Goal: Task Accomplishment & Management: Manage account settings

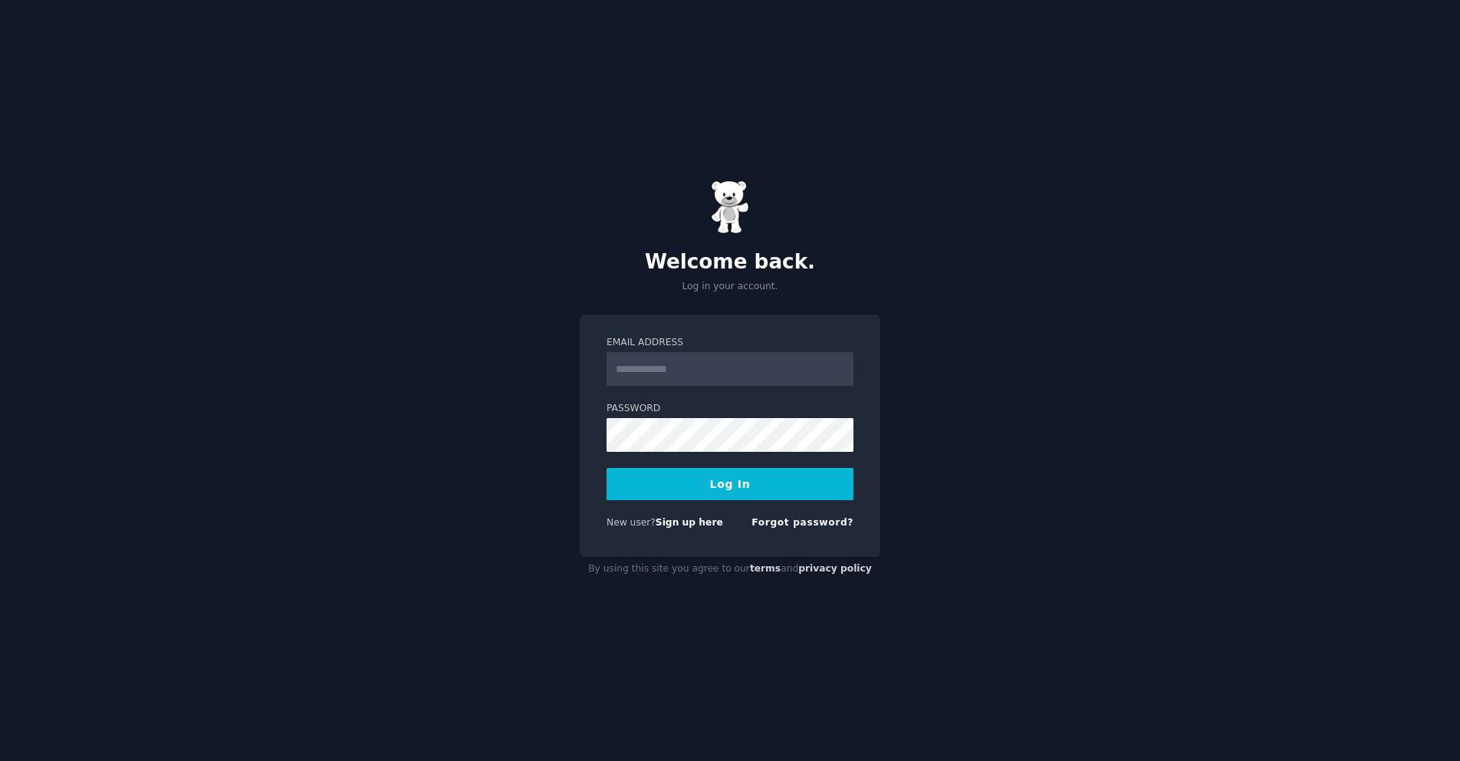
click at [692, 386] on form "Email Address Password Log In New user? Sign up here Forgot password?" at bounding box center [729, 435] width 247 height 199
click at [701, 361] on input "Email Address" at bounding box center [729, 369] width 247 height 34
type input "**********"
click at [606, 468] on button "Log In" at bounding box center [729, 484] width 247 height 32
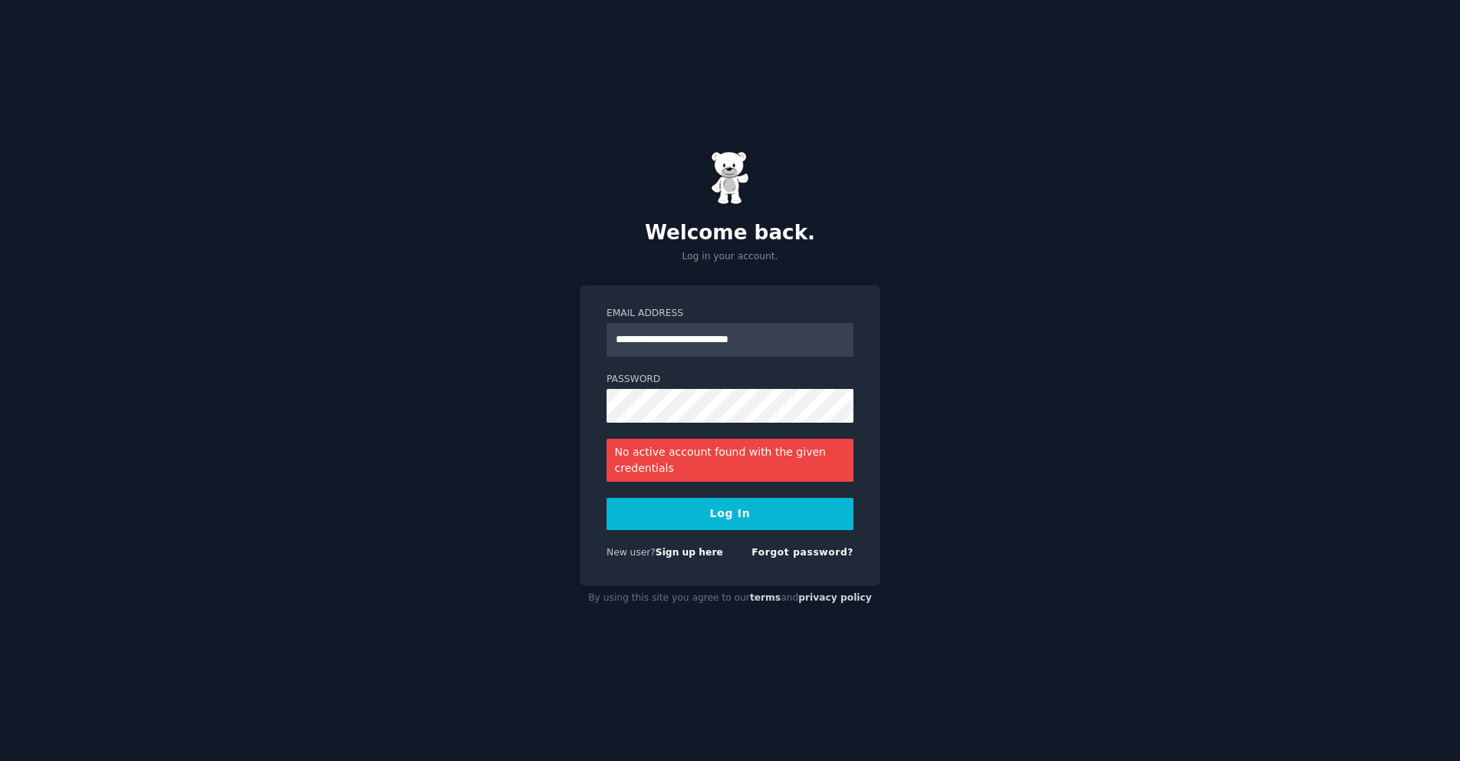
click at [691, 559] on div "New user? Sign up here Forgot password?" at bounding box center [729, 555] width 247 height 19
click at [694, 550] on link "Sign up here" at bounding box center [688, 552] width 67 height 11
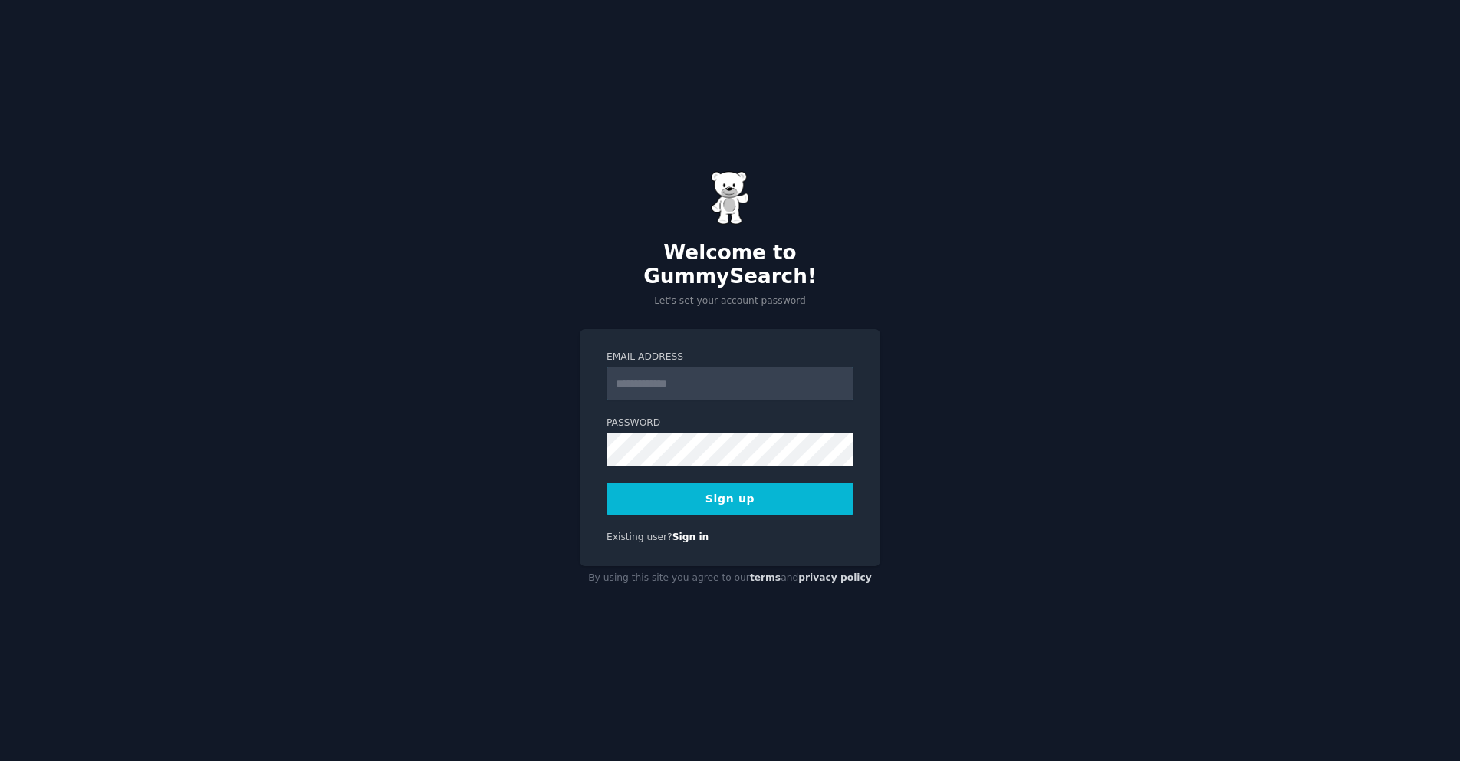
click at [757, 383] on input "Email Address" at bounding box center [729, 383] width 247 height 34
type input "*"
type input "**********"
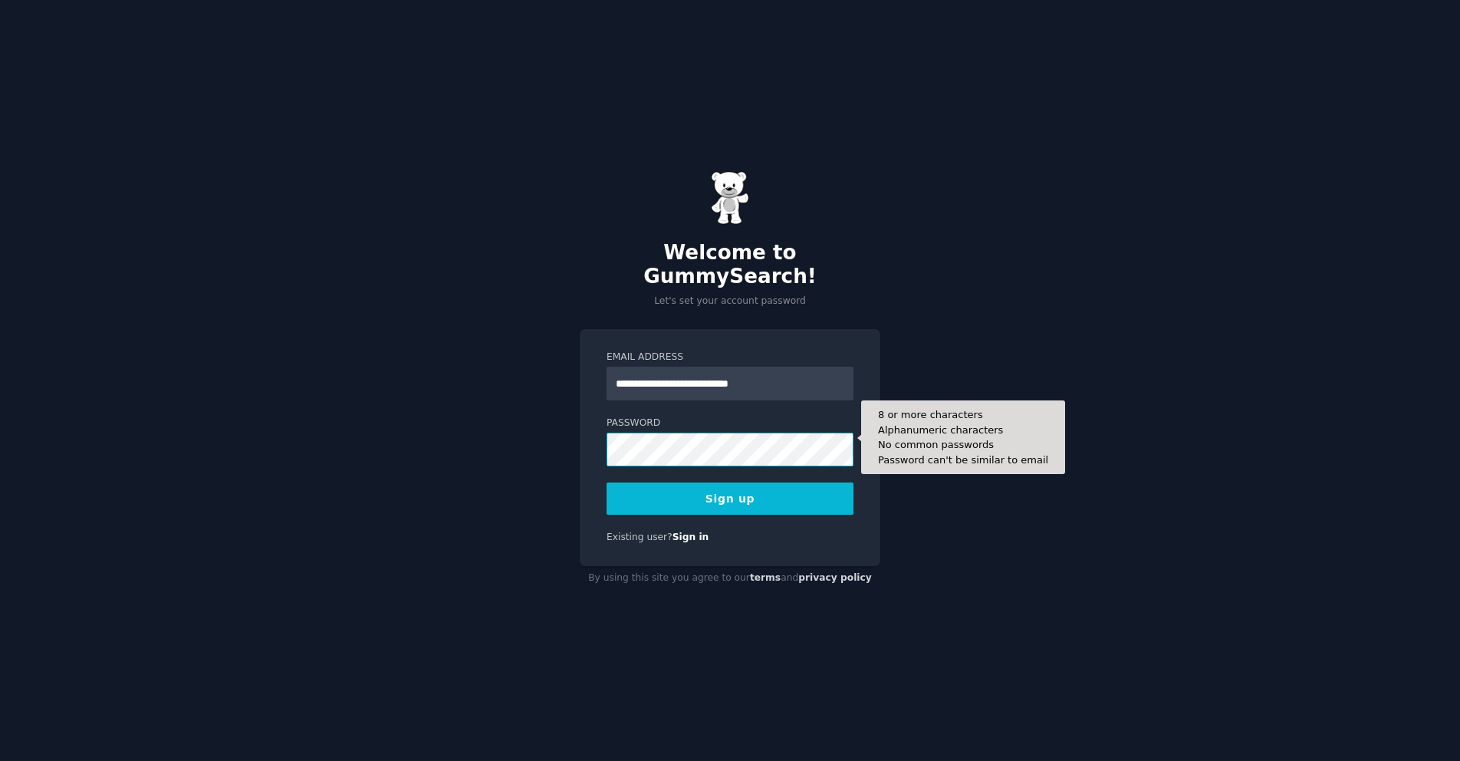
click at [606, 482] on button "Sign up" at bounding box center [729, 498] width 247 height 32
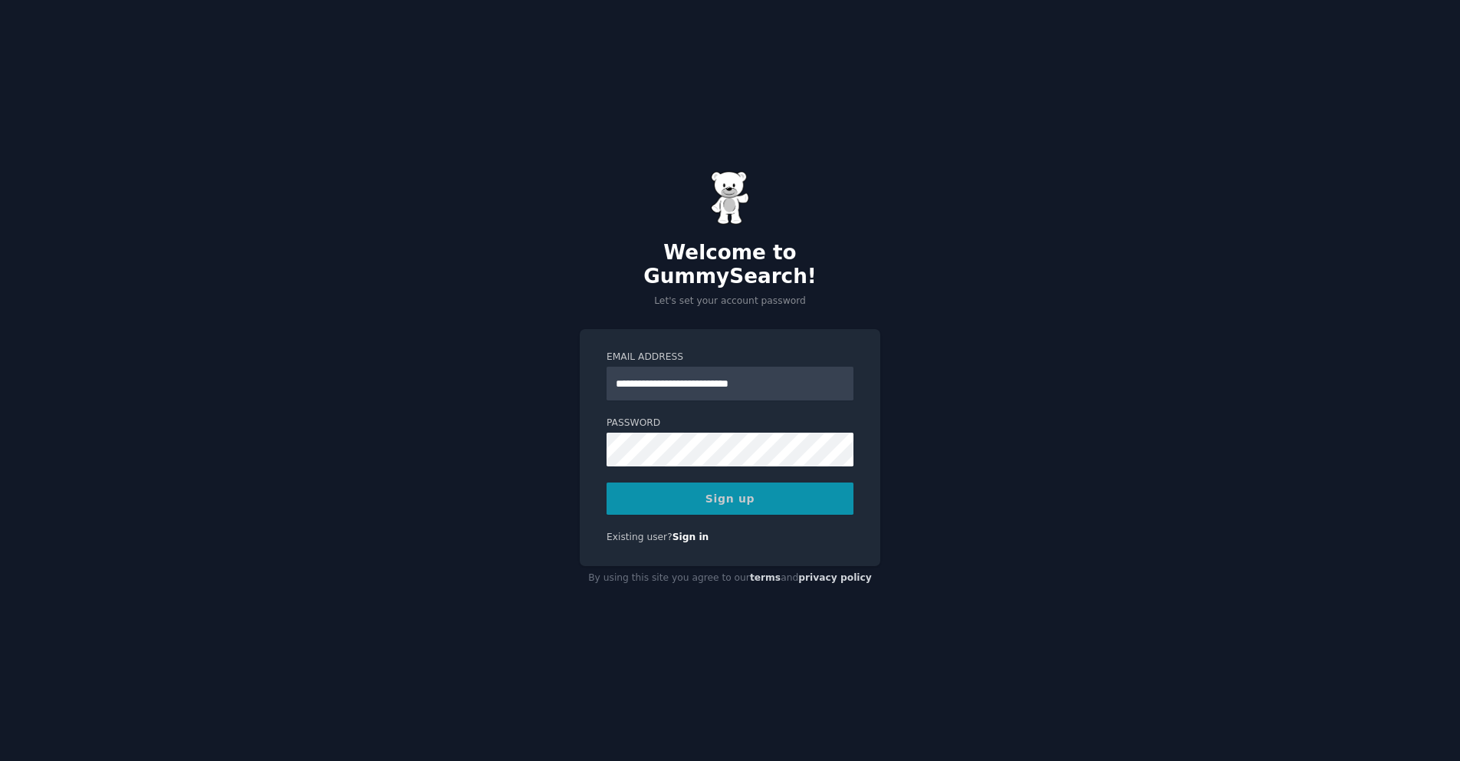
click at [499, 514] on div "**********" at bounding box center [730, 380] width 1460 height 761
click at [742, 482] on div "Sign up" at bounding box center [729, 498] width 247 height 32
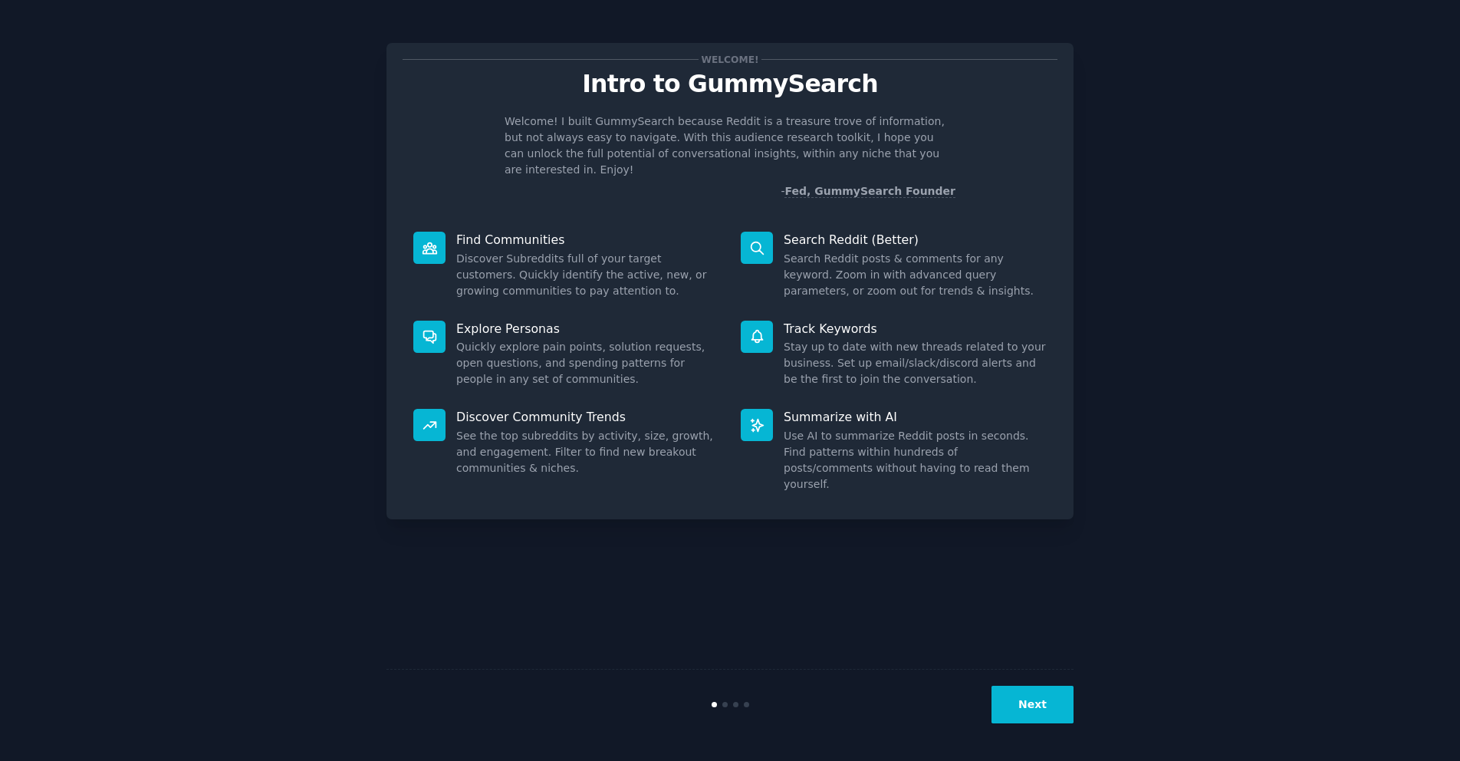
drag, startPoint x: 1035, startPoint y: 724, endPoint x: 1038, endPoint y: 717, distance: 8.3
click at [1035, 724] on div "Next" at bounding box center [729, 704] width 687 height 71
click at [1038, 705] on button "Next" at bounding box center [1032, 704] width 82 height 38
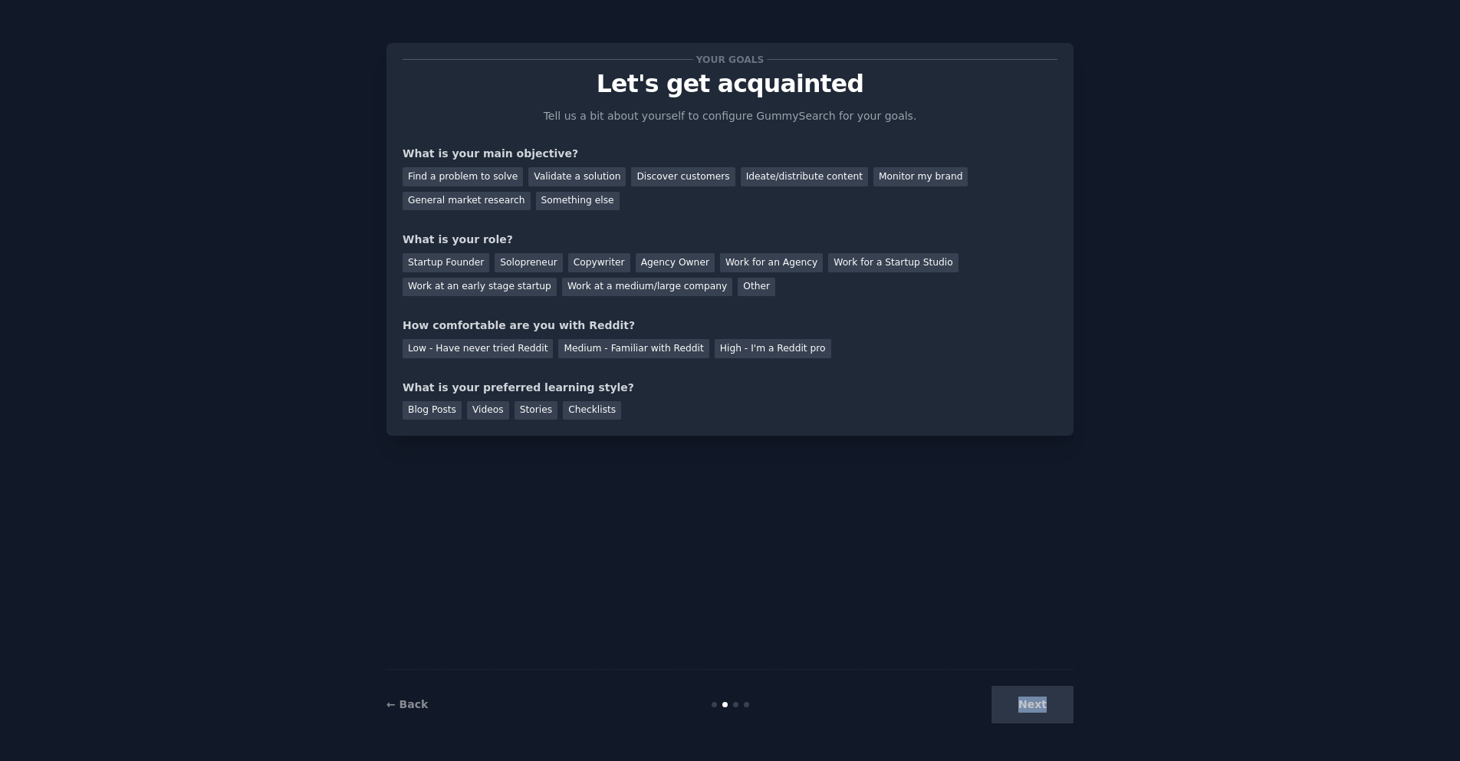
click at [1038, 705] on div "Next" at bounding box center [958, 704] width 229 height 38
click at [1030, 705] on div "Next" at bounding box center [958, 704] width 229 height 38
click at [452, 263] on div "Startup Founder" at bounding box center [445, 262] width 87 height 19
click at [751, 172] on div "Ideate/distribute content" at bounding box center [804, 176] width 127 height 19
click at [662, 174] on div "Discover customers" at bounding box center [682, 176] width 103 height 19
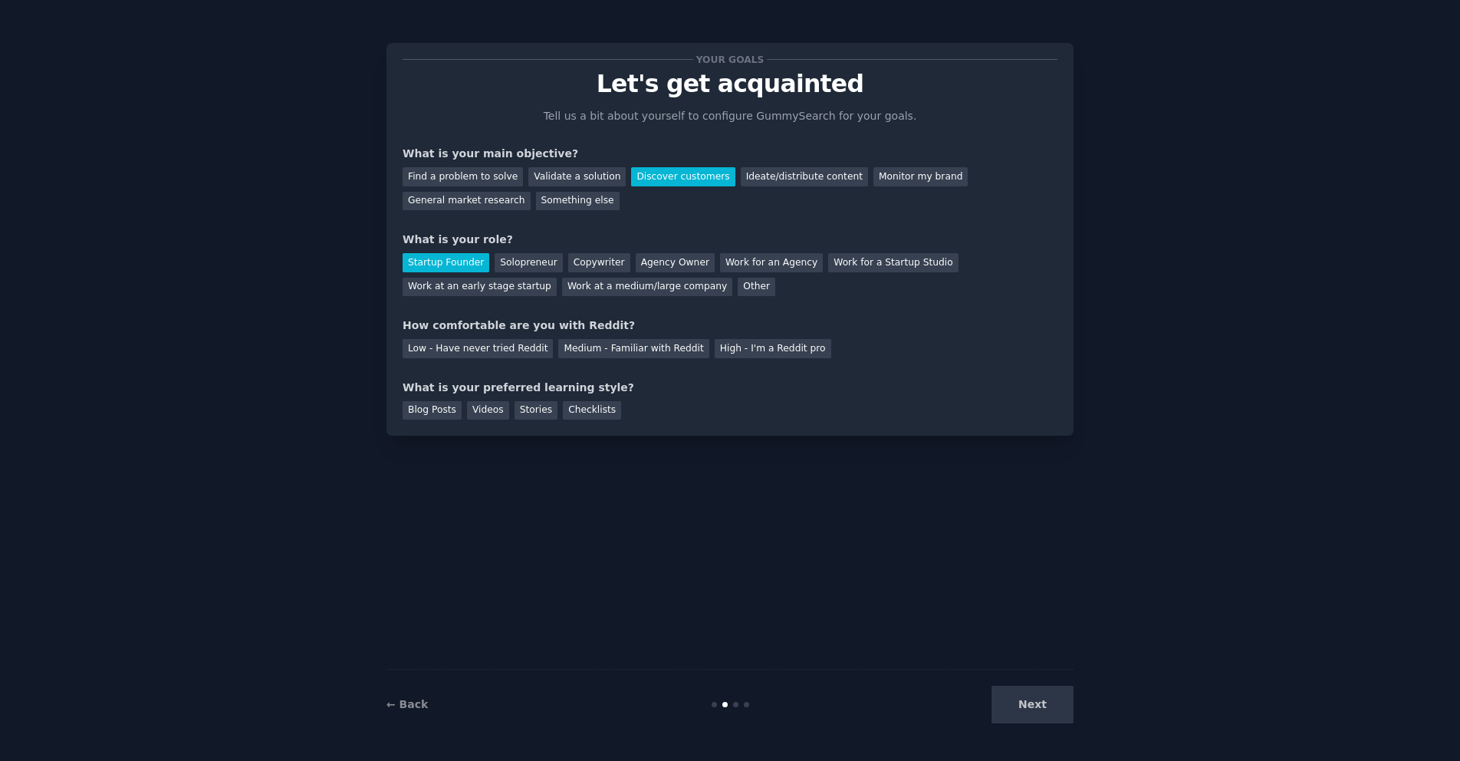
click at [1046, 715] on div "Next" at bounding box center [958, 704] width 229 height 38
click at [566, 348] on div "Medium - Familiar with Reddit" at bounding box center [633, 348] width 150 height 19
click at [1035, 697] on div "Next" at bounding box center [958, 704] width 229 height 38
click at [478, 412] on div "Videos" at bounding box center [488, 410] width 42 height 19
drag, startPoint x: 1080, startPoint y: 712, endPoint x: 1056, endPoint y: 708, distance: 24.8
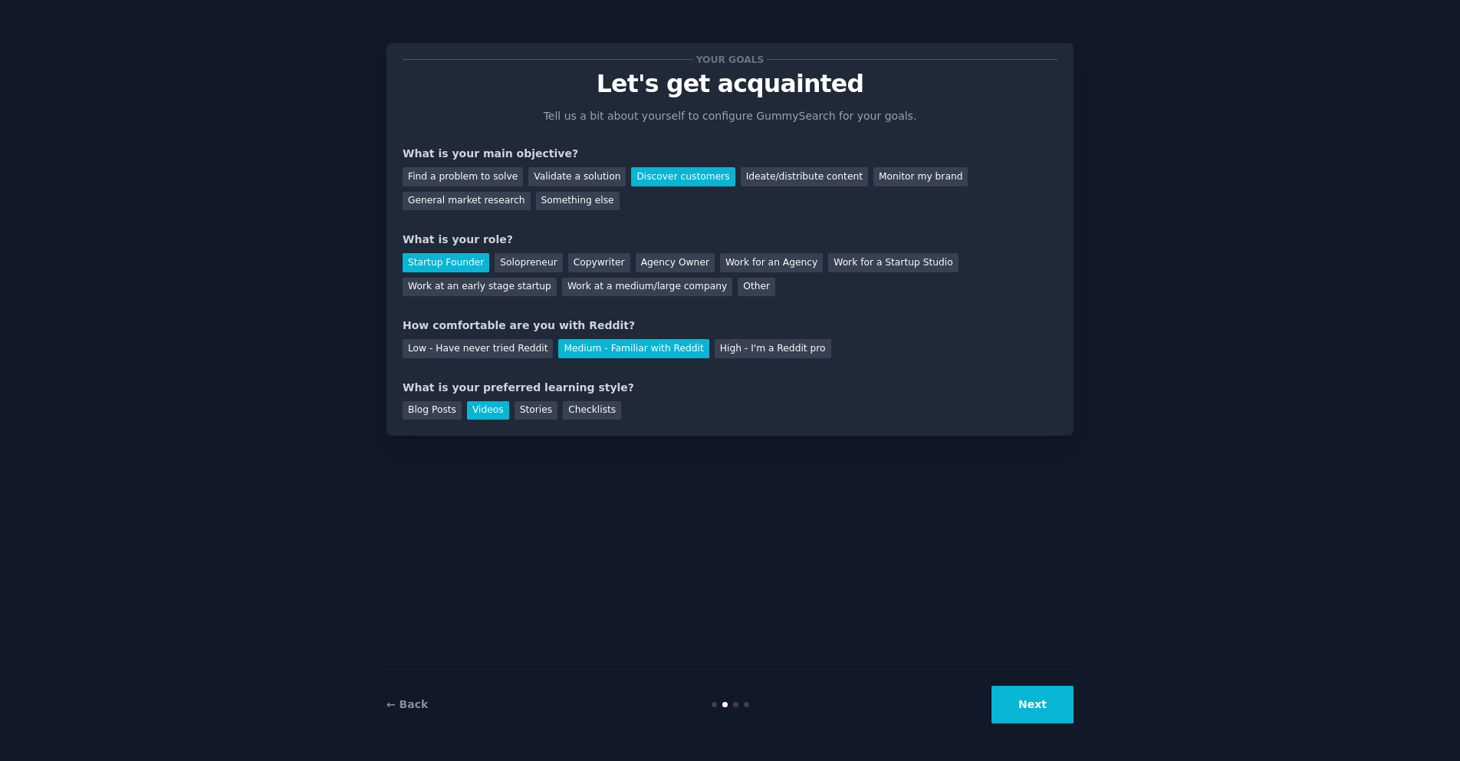
click at [1080, 712] on div "Your goals Let's get acquainted Tell us a bit about yourself to configure Gummy…" at bounding box center [729, 380] width 1417 height 718
drag, startPoint x: 418, startPoint y: 406, endPoint x: 445, endPoint y: 419, distance: 30.2
click at [418, 406] on div "Blog Posts" at bounding box center [431, 410] width 59 height 19
drag, startPoint x: 956, startPoint y: 666, endPoint x: 1049, endPoint y: 681, distance: 93.9
click at [964, 669] on div "Your goals Let's get acquainted Tell us a bit about yourself to configure Gummy…" at bounding box center [729, 380] width 687 height 718
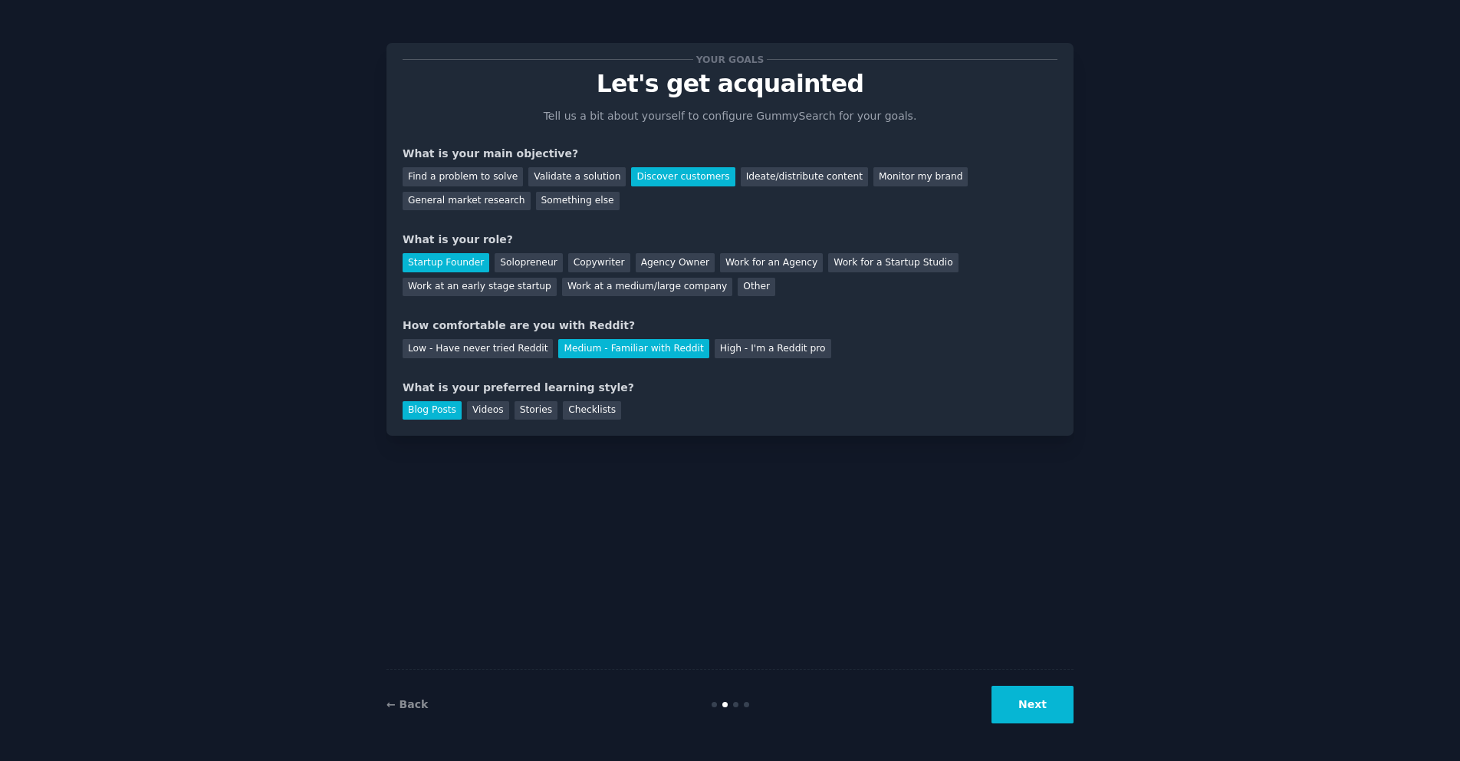
click at [1029, 682] on div "← Back Next" at bounding box center [729, 704] width 687 height 71
click at [1029, 699] on button "Next" at bounding box center [1032, 704] width 82 height 38
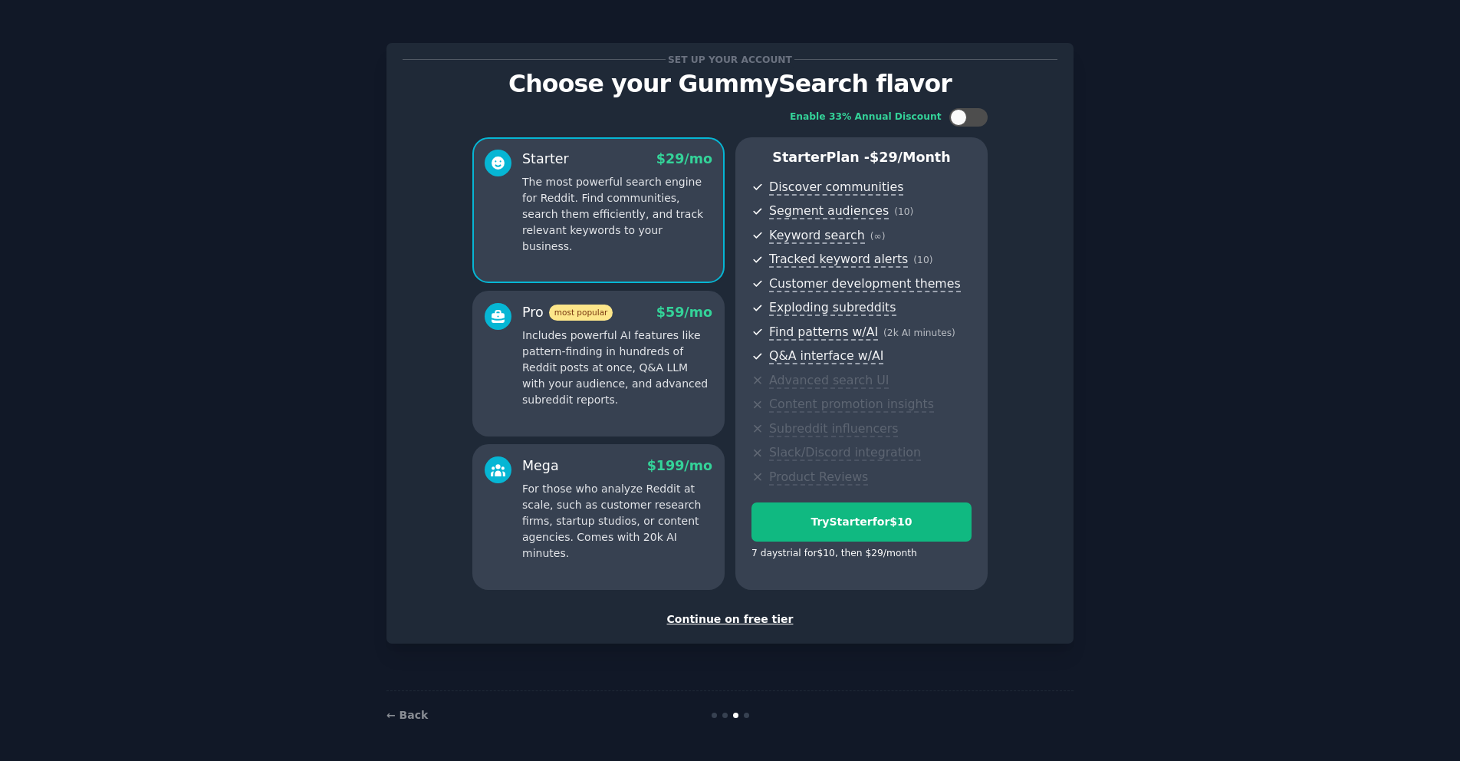
click at [738, 618] on div "Continue on free tier" at bounding box center [729, 619] width 655 height 16
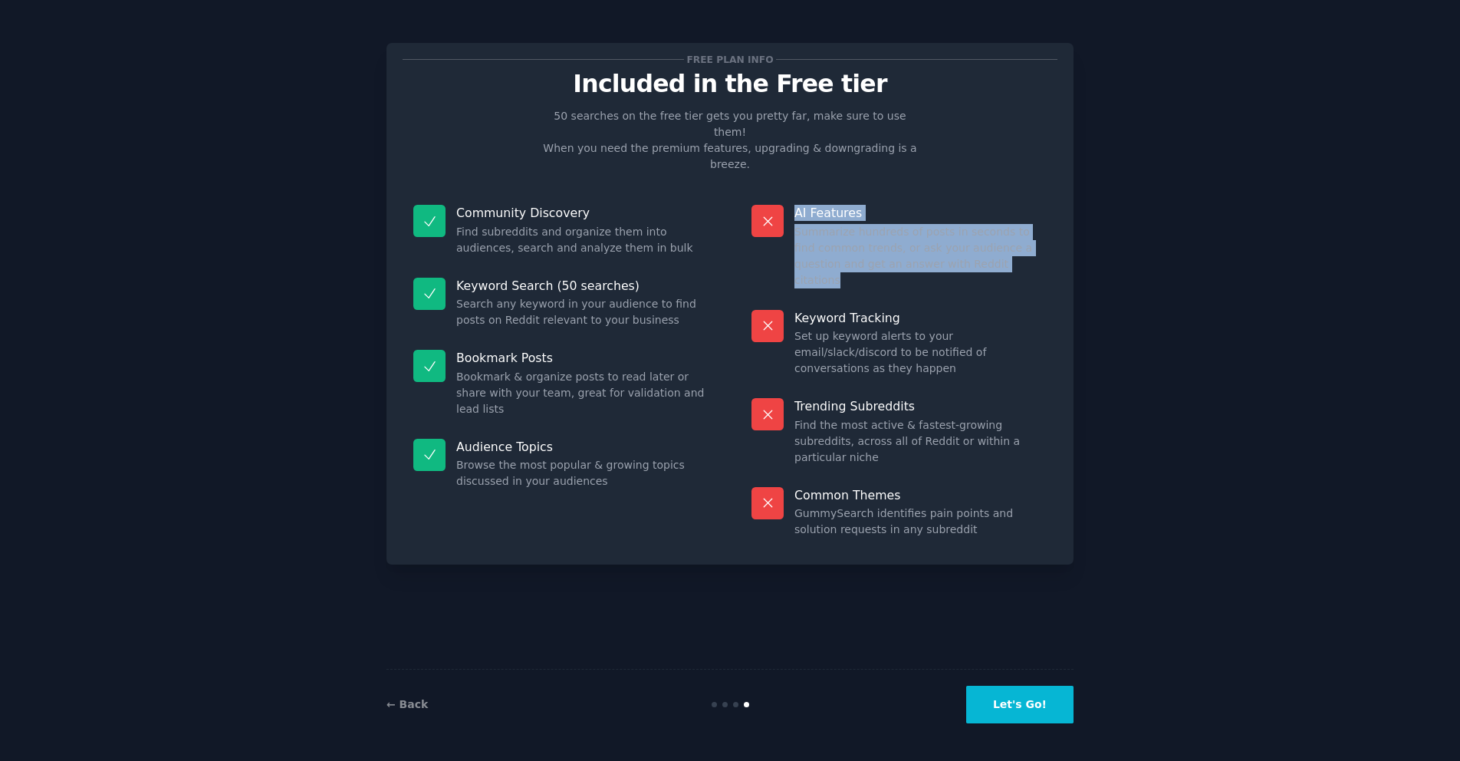
drag, startPoint x: 768, startPoint y: 195, endPoint x: 973, endPoint y: 247, distance: 211.2
click at [973, 247] on div "AI Features Summarize hundreds of posts in seconds to find common trends, or as…" at bounding box center [899, 246] width 317 height 105
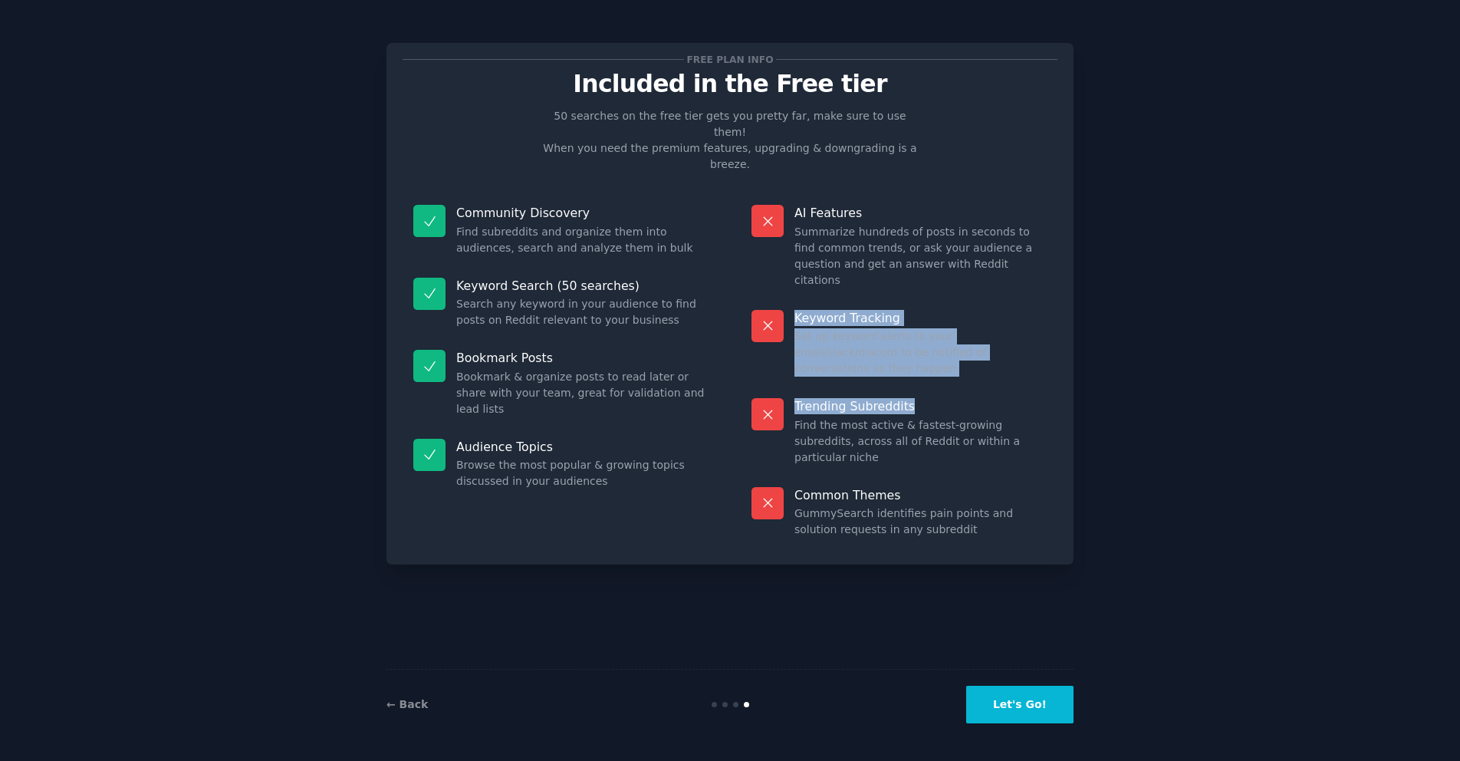
drag, startPoint x: 754, startPoint y: 273, endPoint x: 789, endPoint y: 352, distance: 86.5
click at [804, 349] on dl "AI Features Summarize hundreds of posts in seconds to find common trends, or as…" at bounding box center [899, 371] width 317 height 354
click at [789, 387] on div "Trending Subreddits Find the most active & fastest-growing subreddits, across a…" at bounding box center [899, 431] width 317 height 89
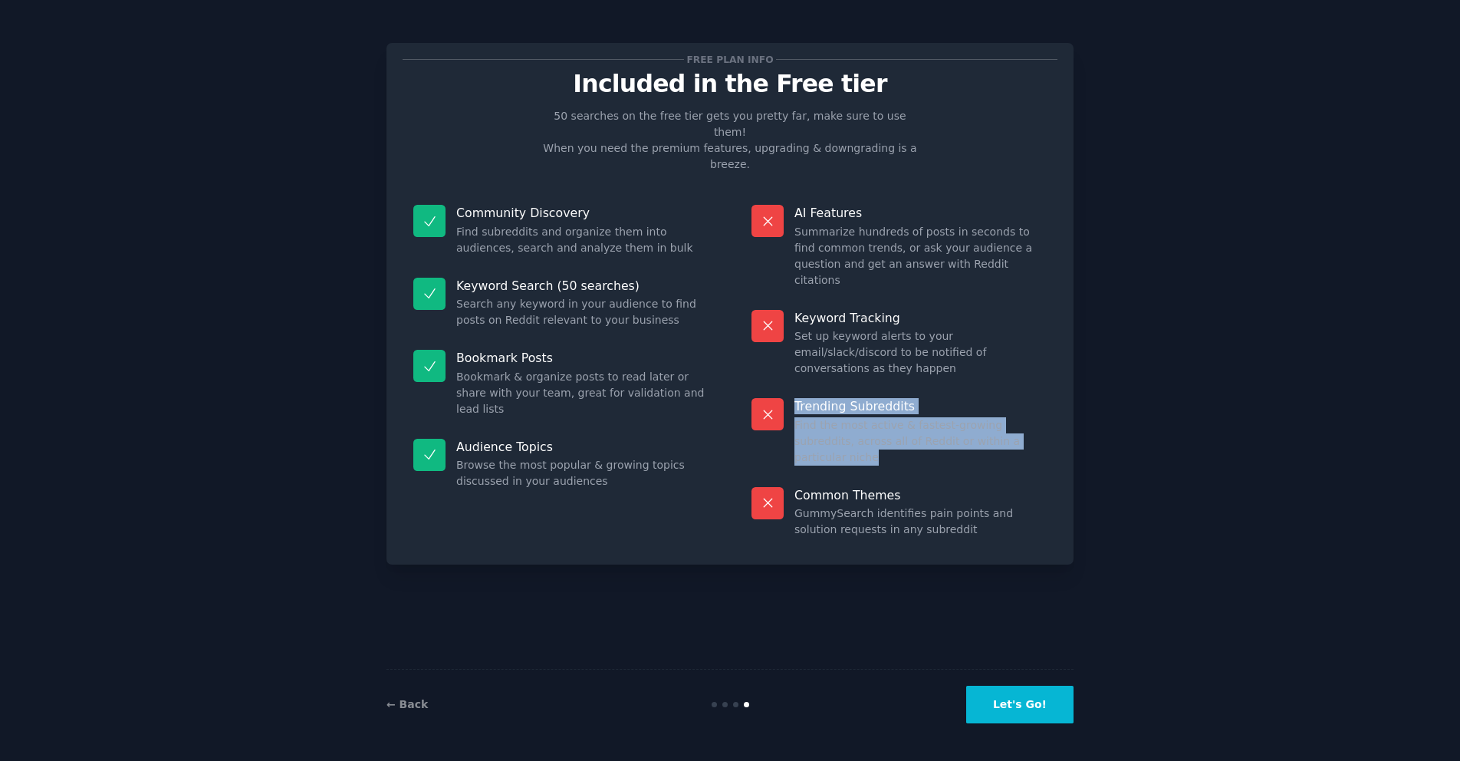
drag, startPoint x: 791, startPoint y: 346, endPoint x: 1100, endPoint y: 387, distance: 311.7
click at [1100, 387] on div "Free plan info Included in the Free tier 50 searches on the free tier gets you …" at bounding box center [729, 380] width 1417 height 718
click at [1004, 692] on button "Let's Go!" at bounding box center [1019, 704] width 107 height 38
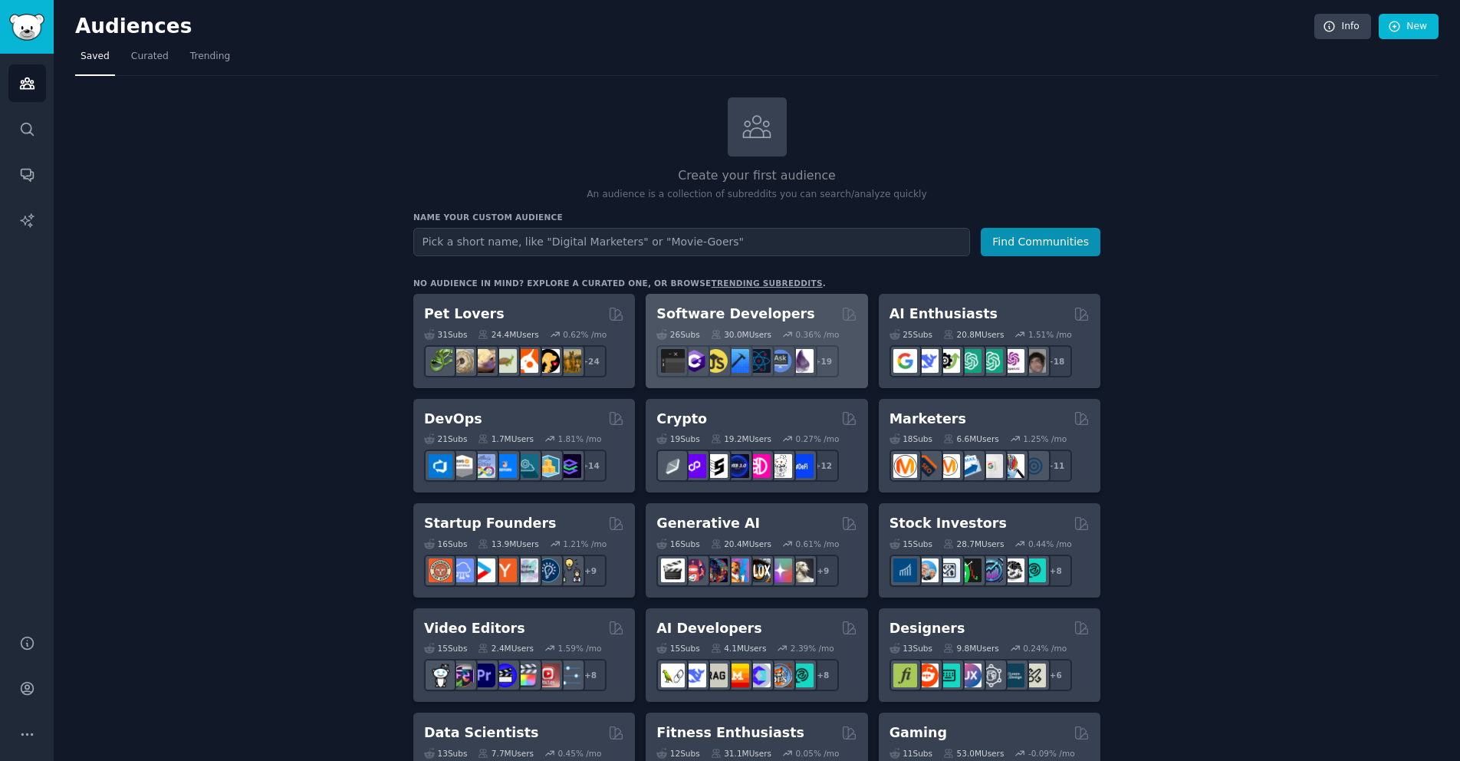
click at [715, 340] on div "26 Sub s 30.0M Users 0.36 % /mo r/learnjavascript + 19" at bounding box center [756, 351] width 200 height 54
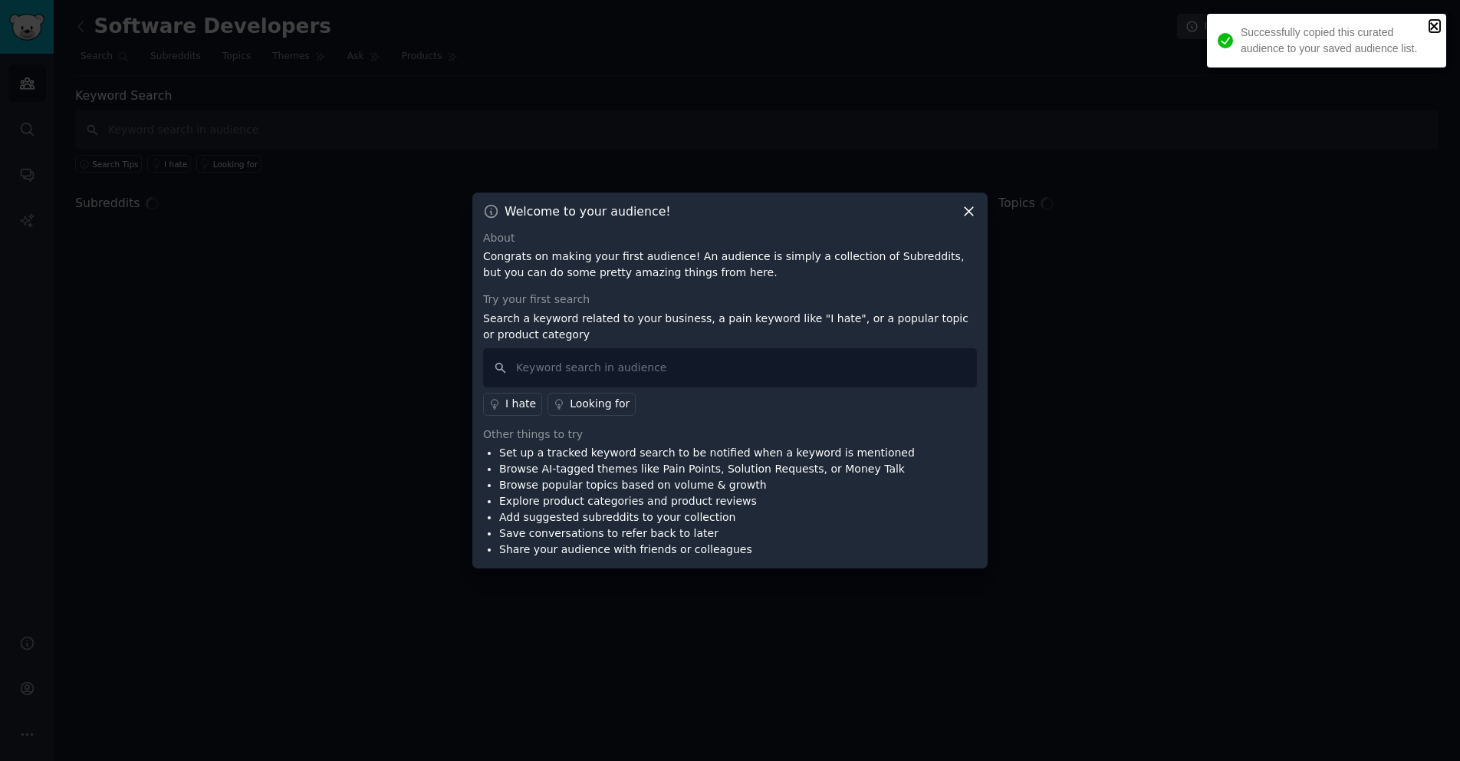
click at [1435, 26] on icon "close" at bounding box center [1434, 26] width 11 height 12
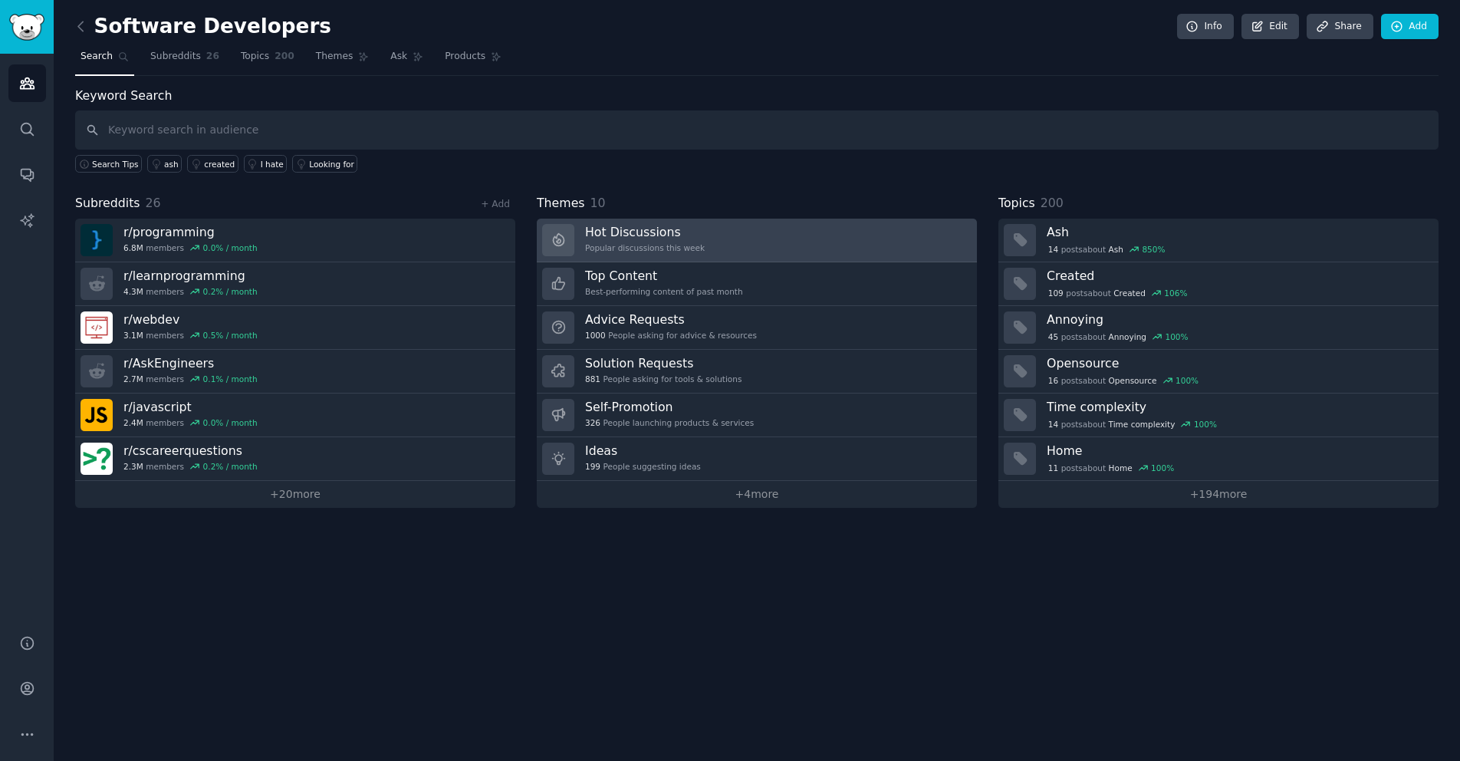
click at [827, 241] on link "Hot Discussions Popular discussions this week" at bounding box center [757, 240] width 440 height 44
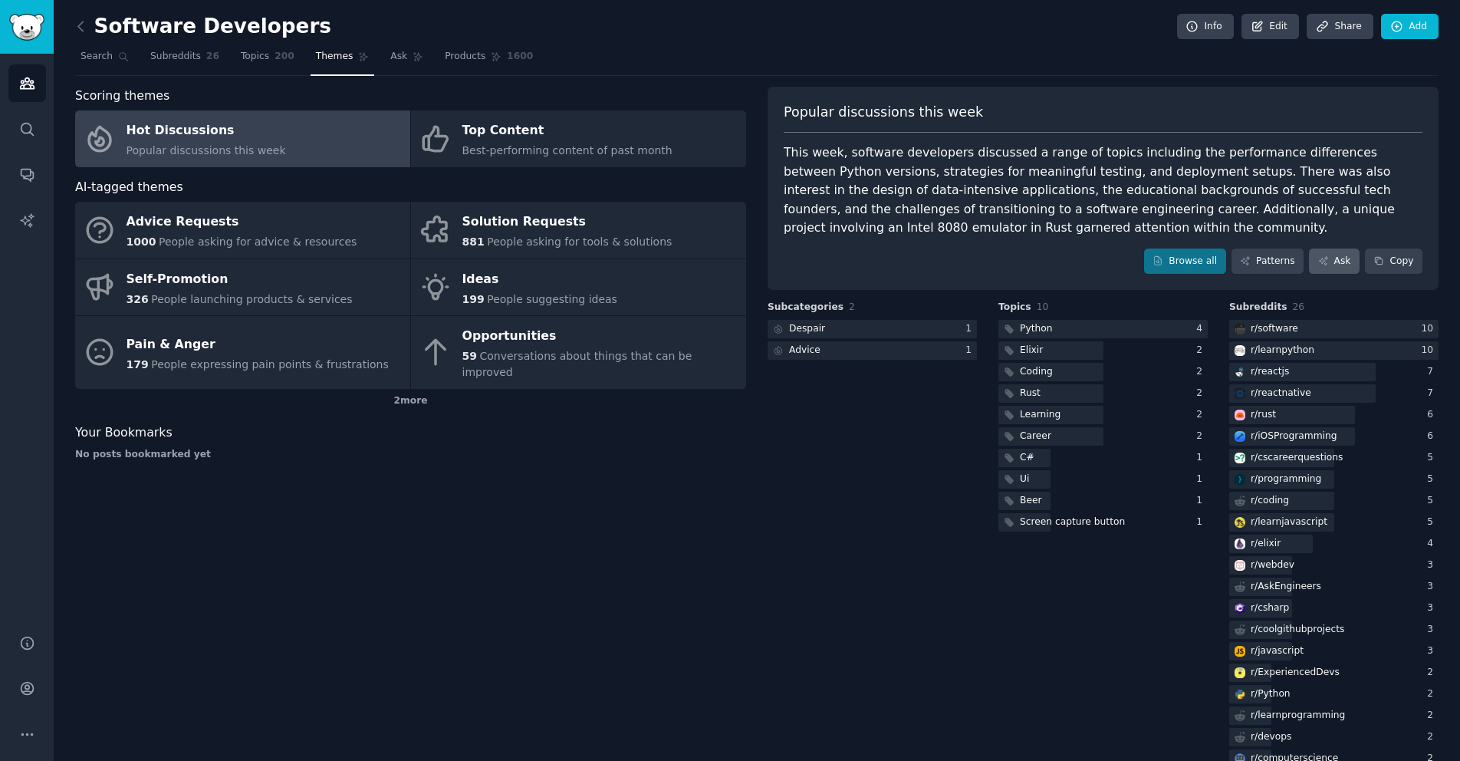
click at [1341, 246] on div "Popular discussions this week This week, software developers discussed a range …" at bounding box center [1102, 189] width 671 height 204
click at [1330, 266] on link "Ask" at bounding box center [1334, 261] width 51 height 26
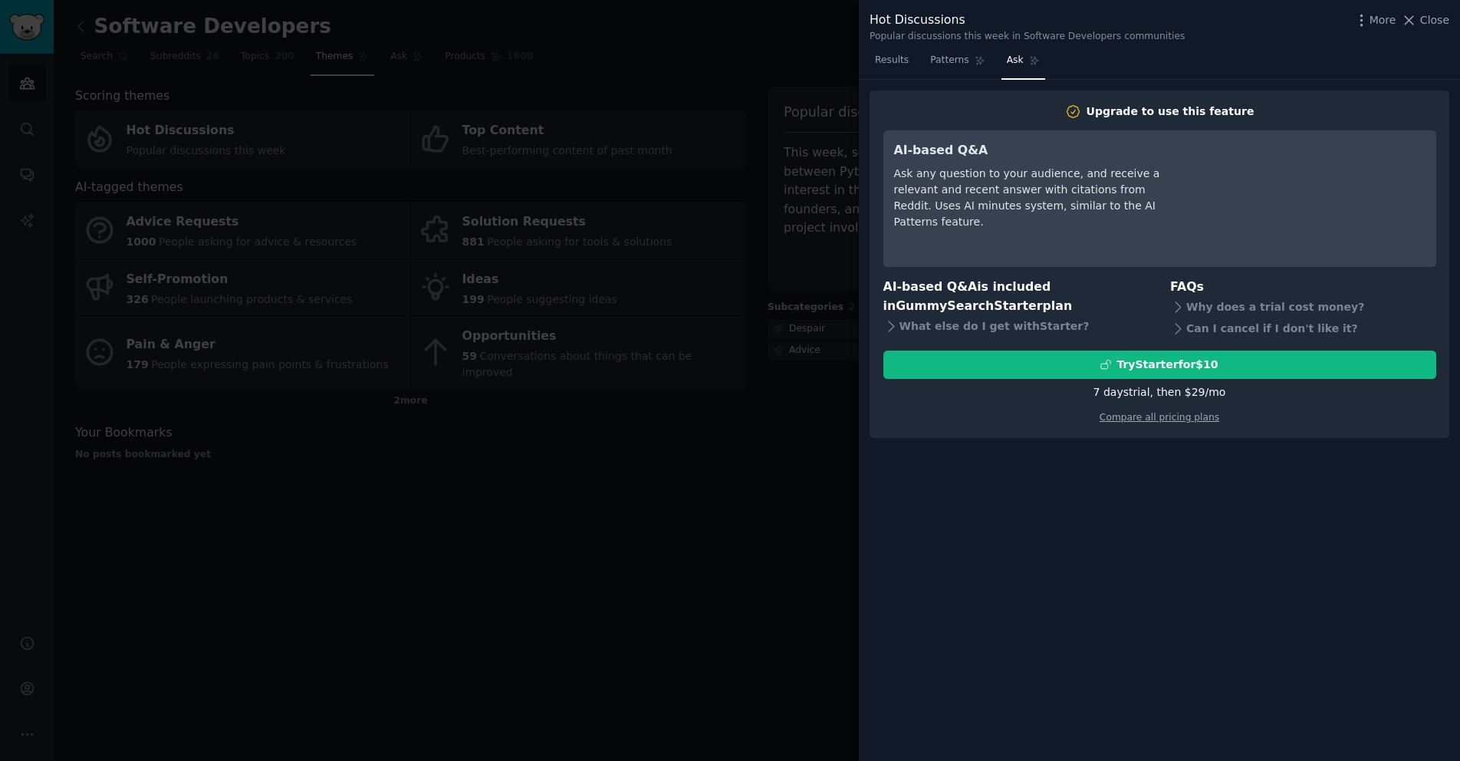
click at [735, 447] on div at bounding box center [730, 380] width 1460 height 761
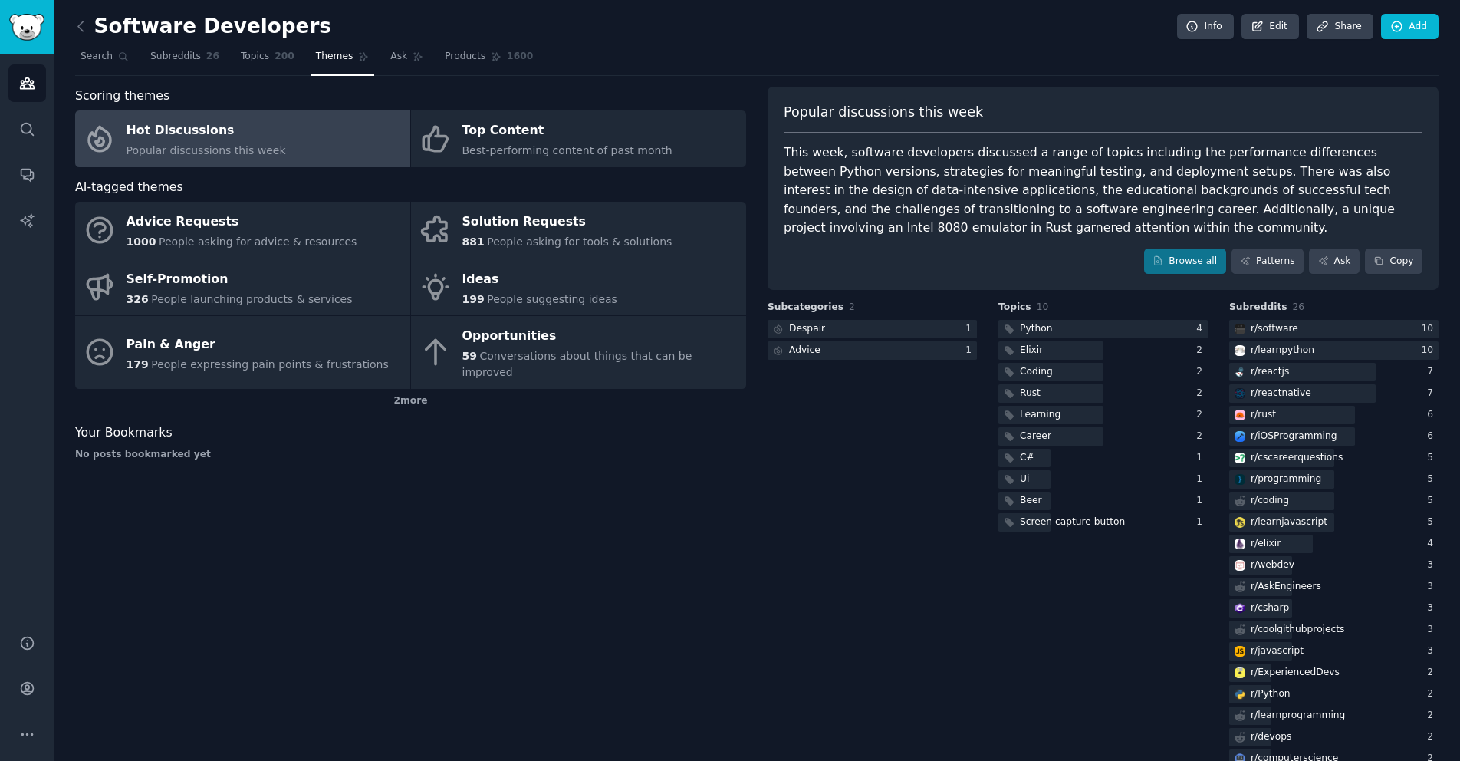
click at [873, 570] on div "Subcategories 2 Despair 1 Advice 1" at bounding box center [871, 579] width 209 height 556
click at [1033, 331] on div "Python" at bounding box center [1036, 329] width 32 height 14
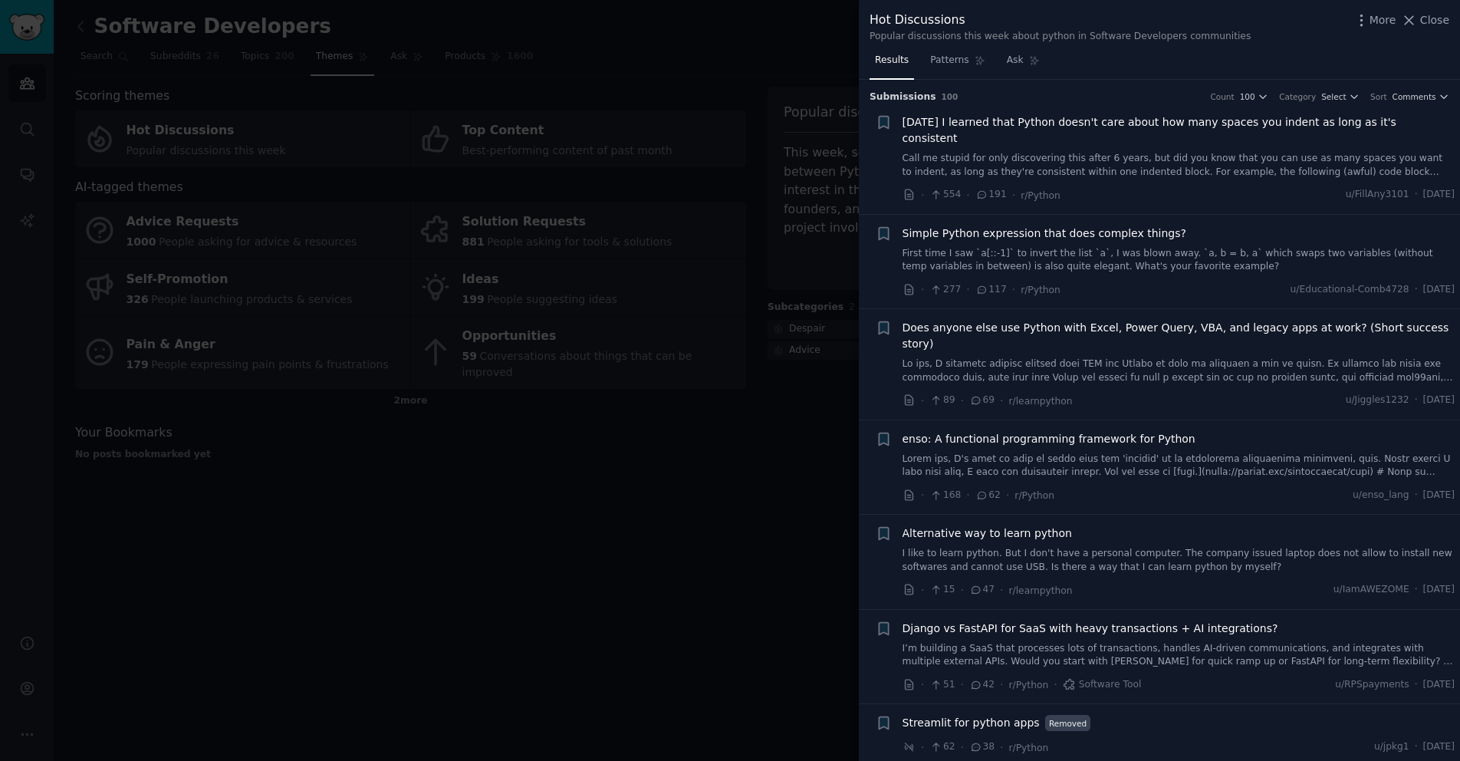
click at [641, 522] on div at bounding box center [730, 380] width 1460 height 761
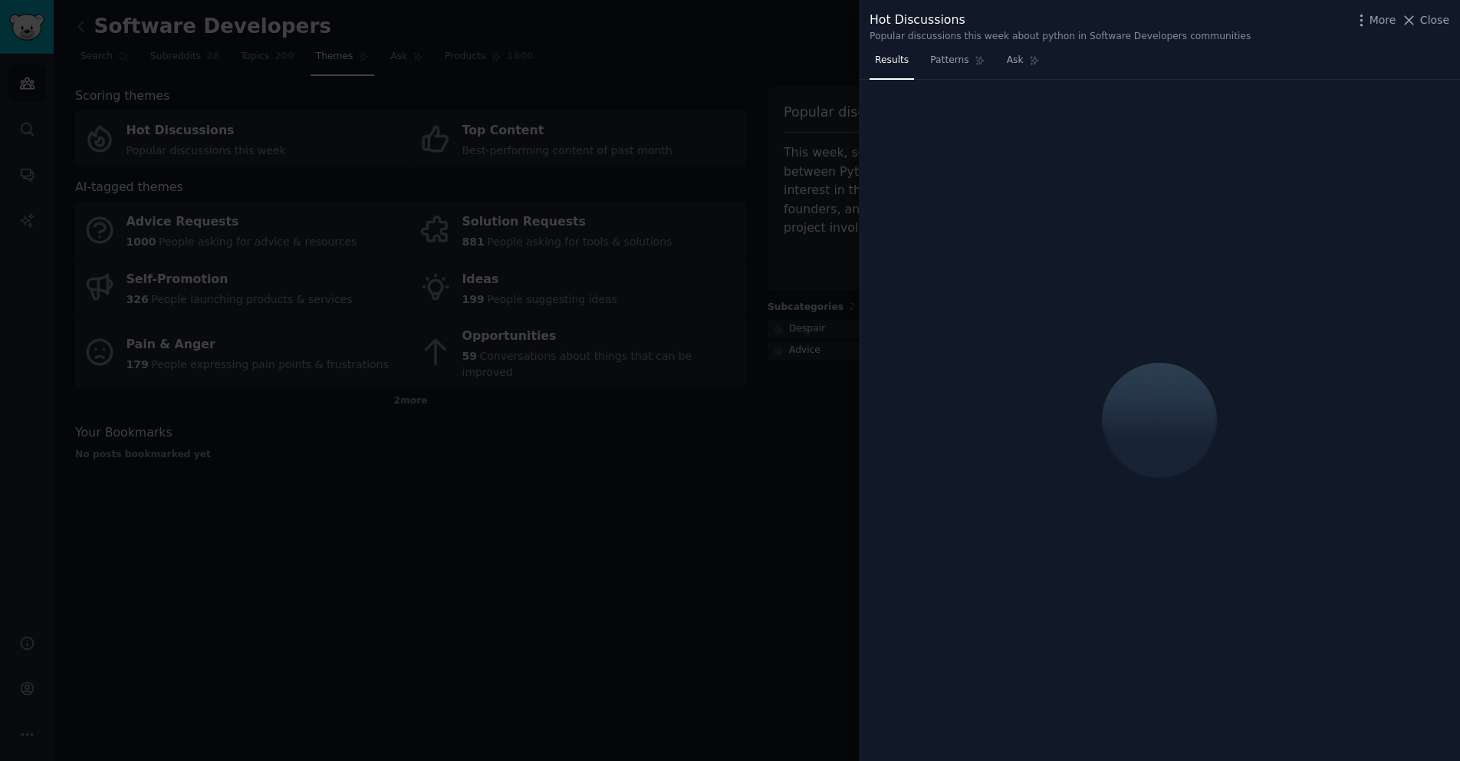
click at [487, 185] on div at bounding box center [730, 380] width 1460 height 761
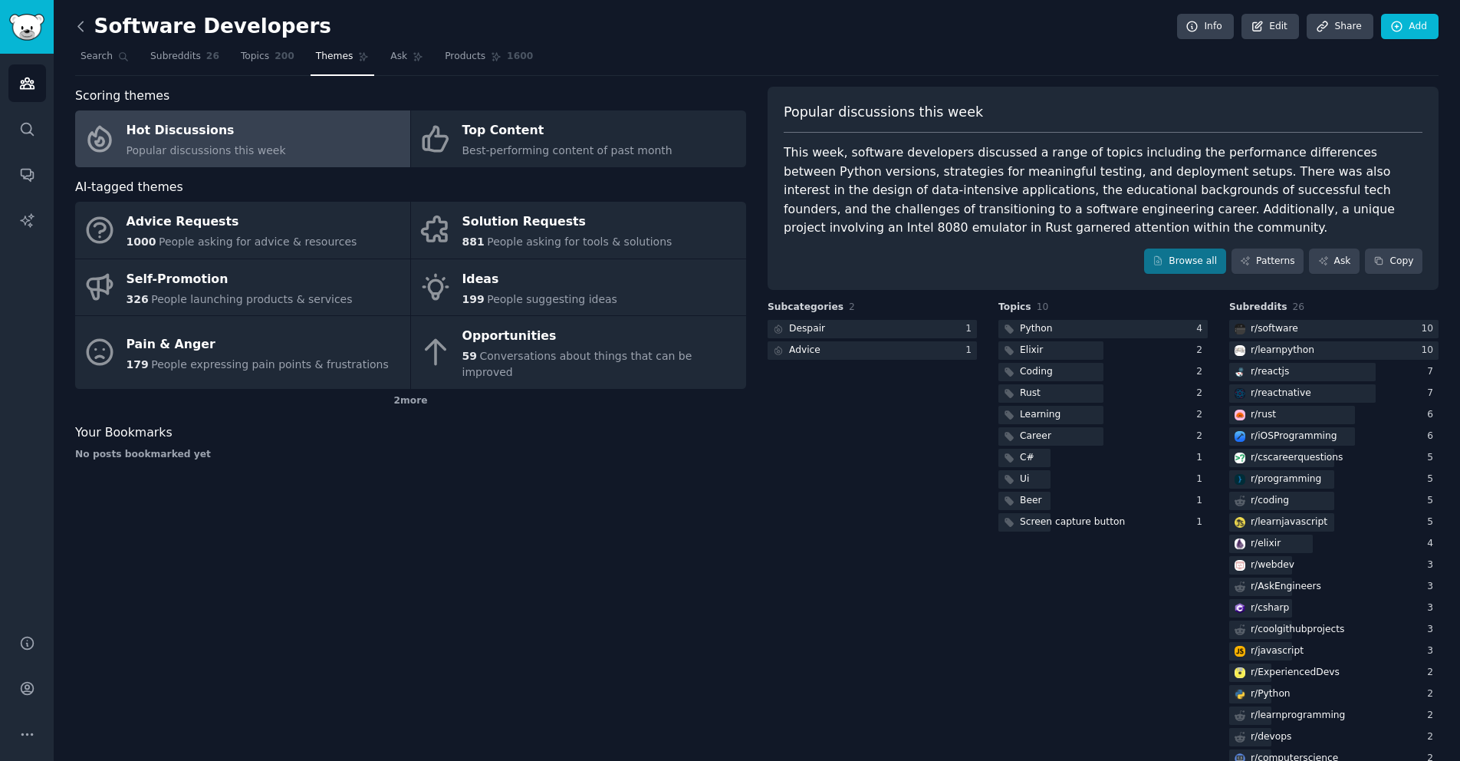
click at [82, 20] on icon at bounding box center [81, 26] width 16 height 16
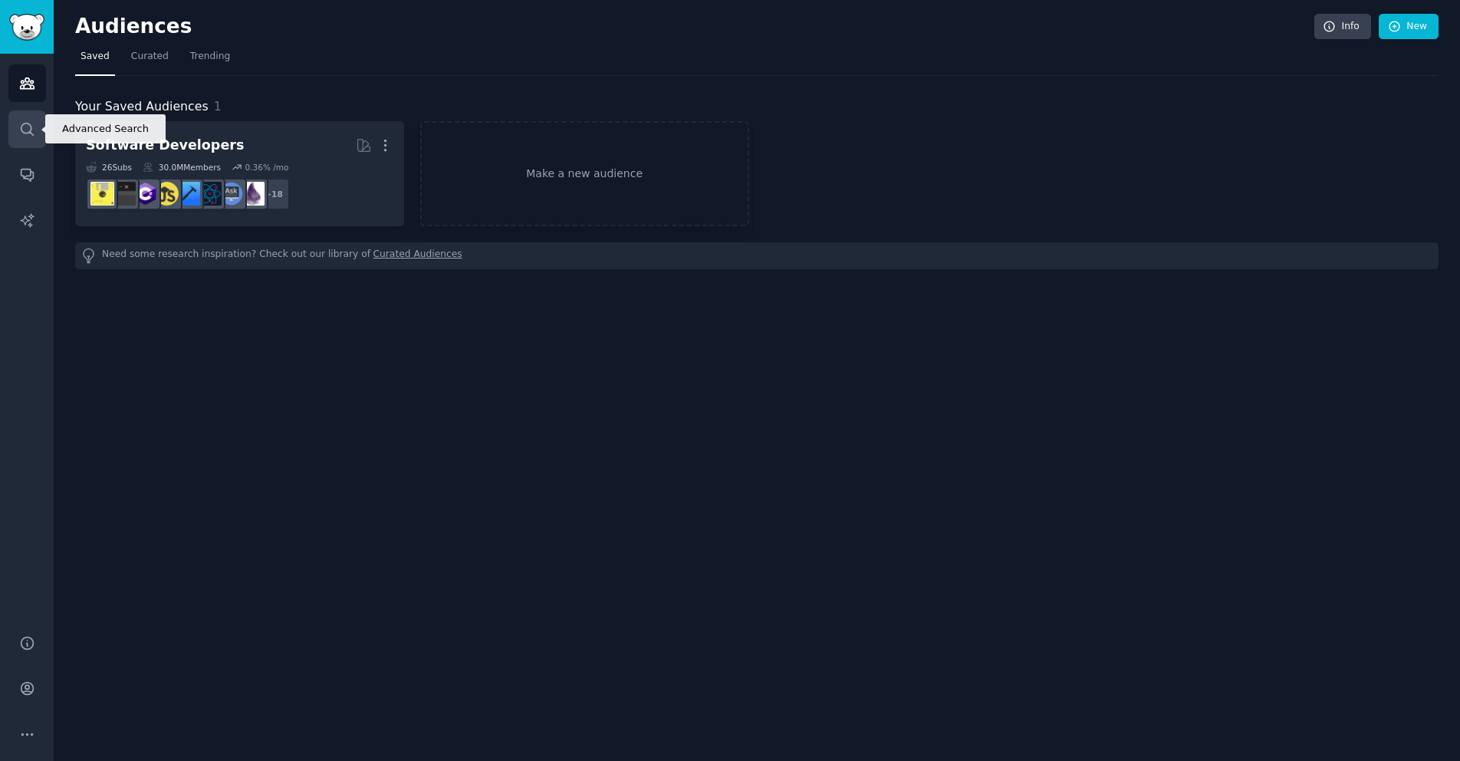
click at [28, 122] on icon "Sidebar" at bounding box center [27, 129] width 16 height 16
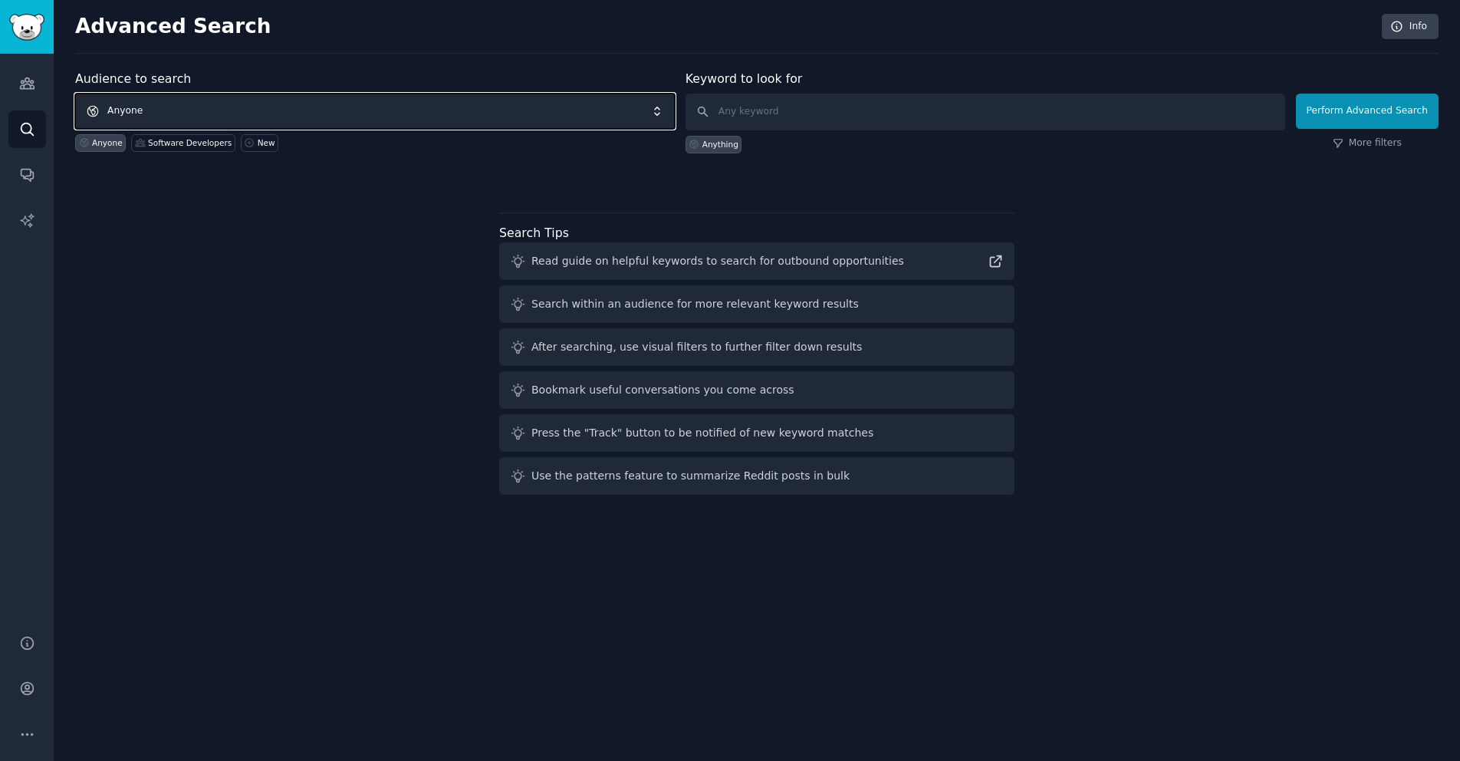
click at [312, 109] on span "Anyone" at bounding box center [375, 111] width 600 height 35
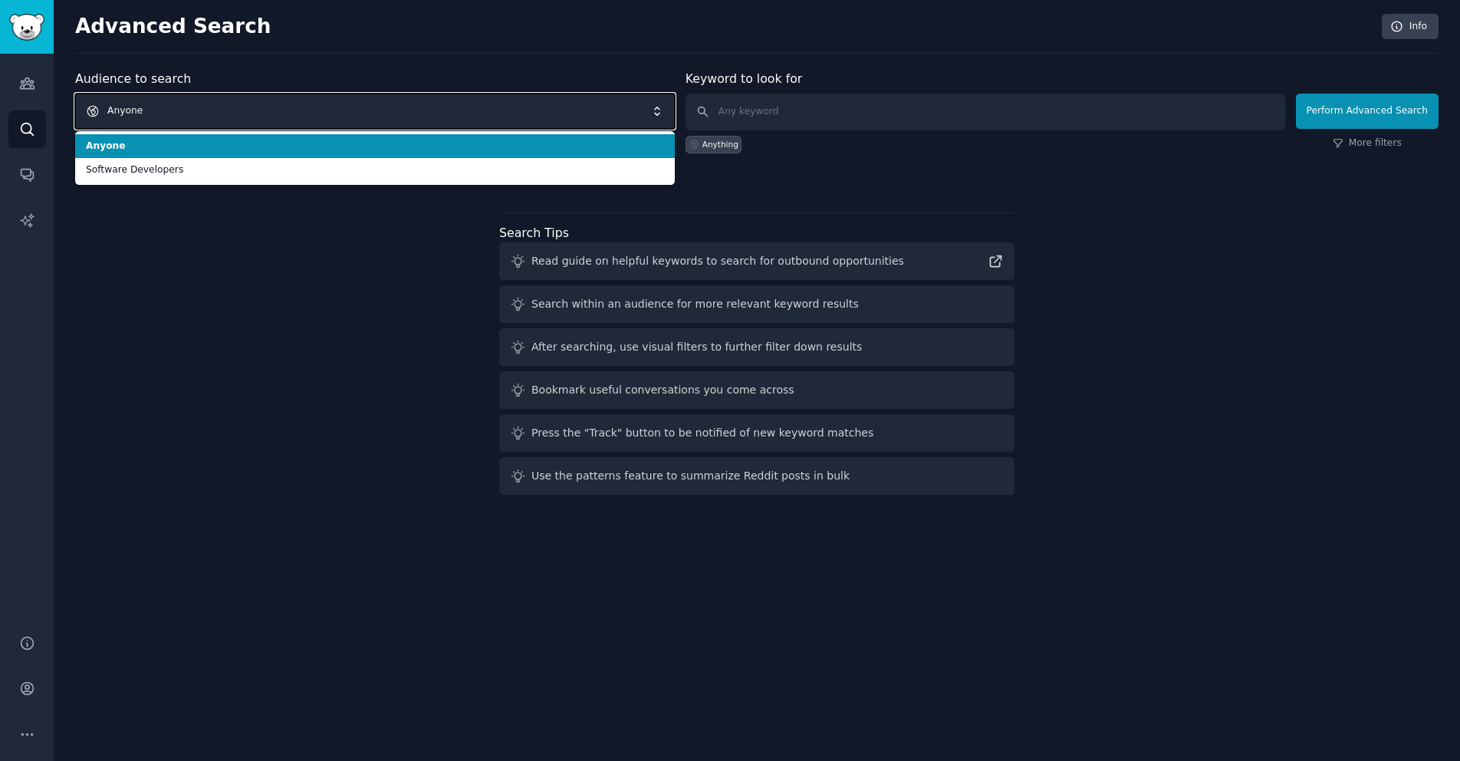
click at [312, 109] on span "Anyone" at bounding box center [375, 111] width 600 height 35
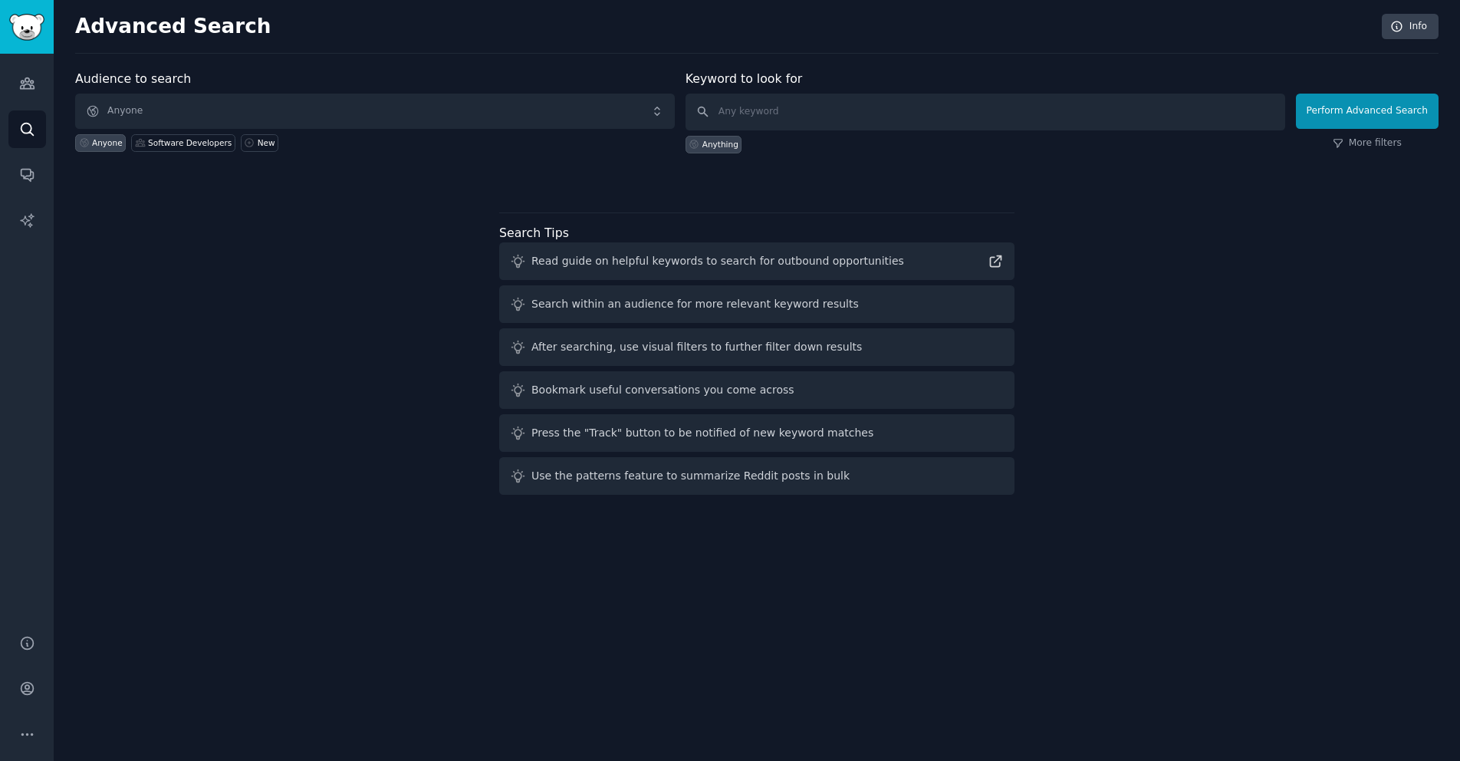
click at [424, 210] on div "Audience to search Anyone Anyone Software Developers New Keyword to look for An…" at bounding box center [756, 285] width 1363 height 431
click at [33, 87] on icon "Sidebar" at bounding box center [27, 83] width 14 height 11
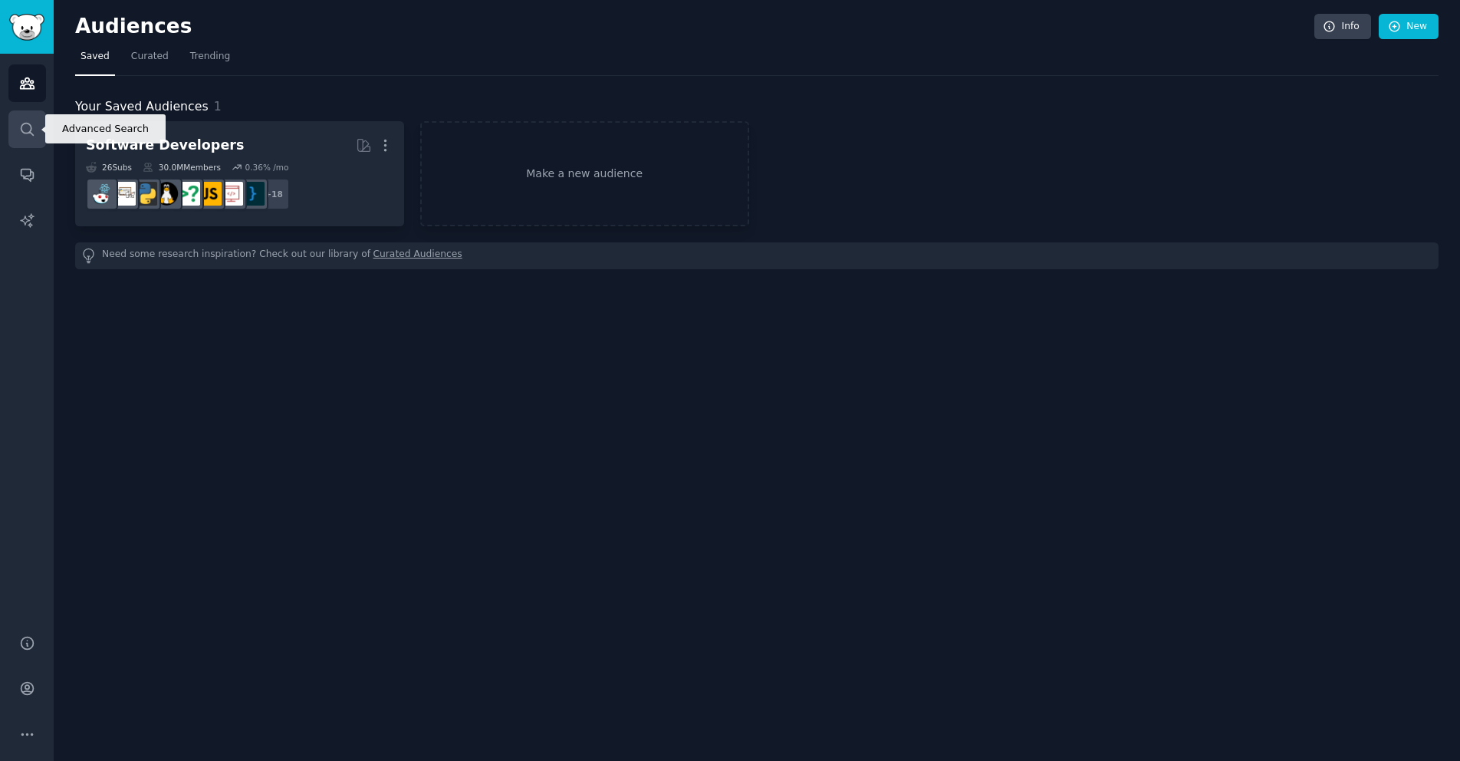
click at [26, 142] on link "Search" at bounding box center [27, 129] width 38 height 38
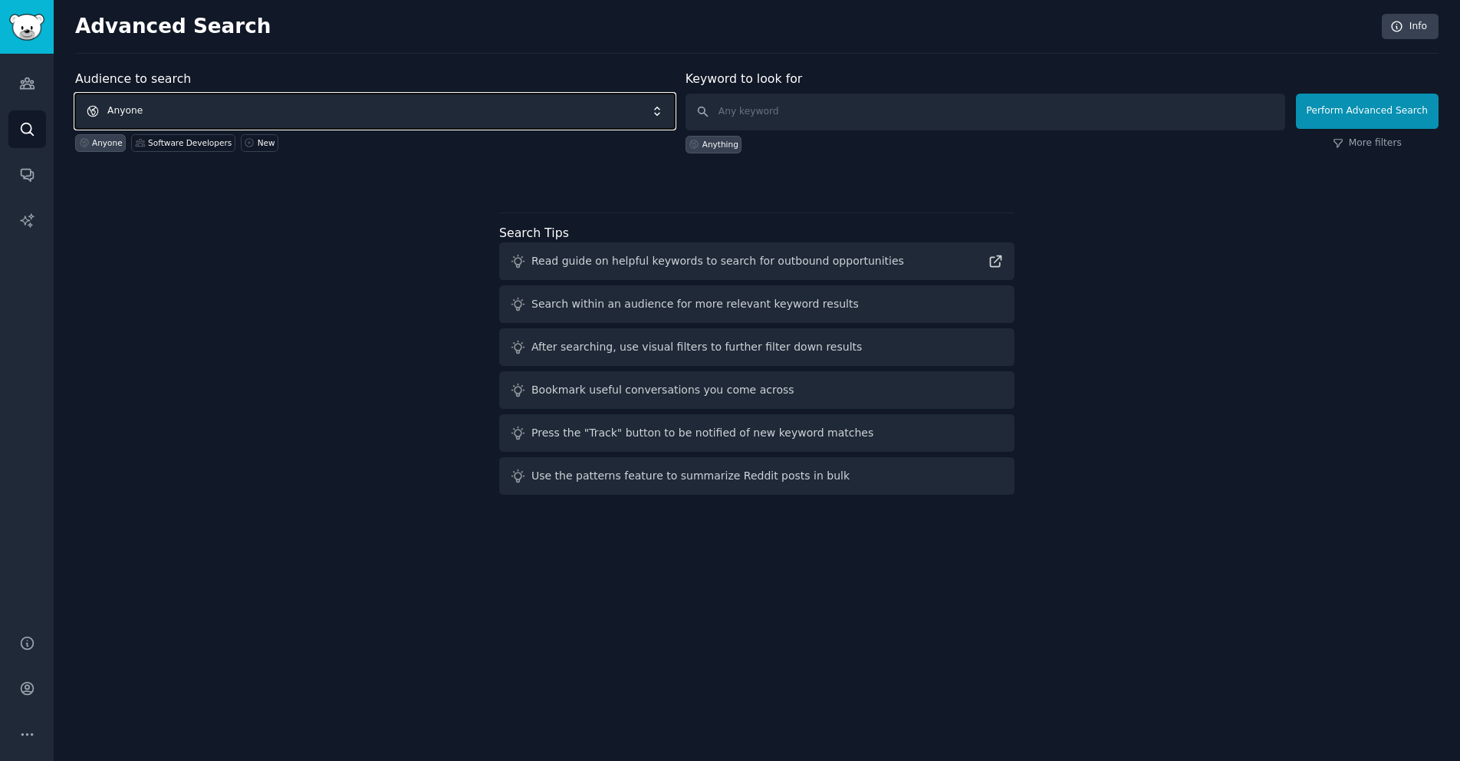
click at [406, 118] on span "Anyone" at bounding box center [375, 111] width 600 height 35
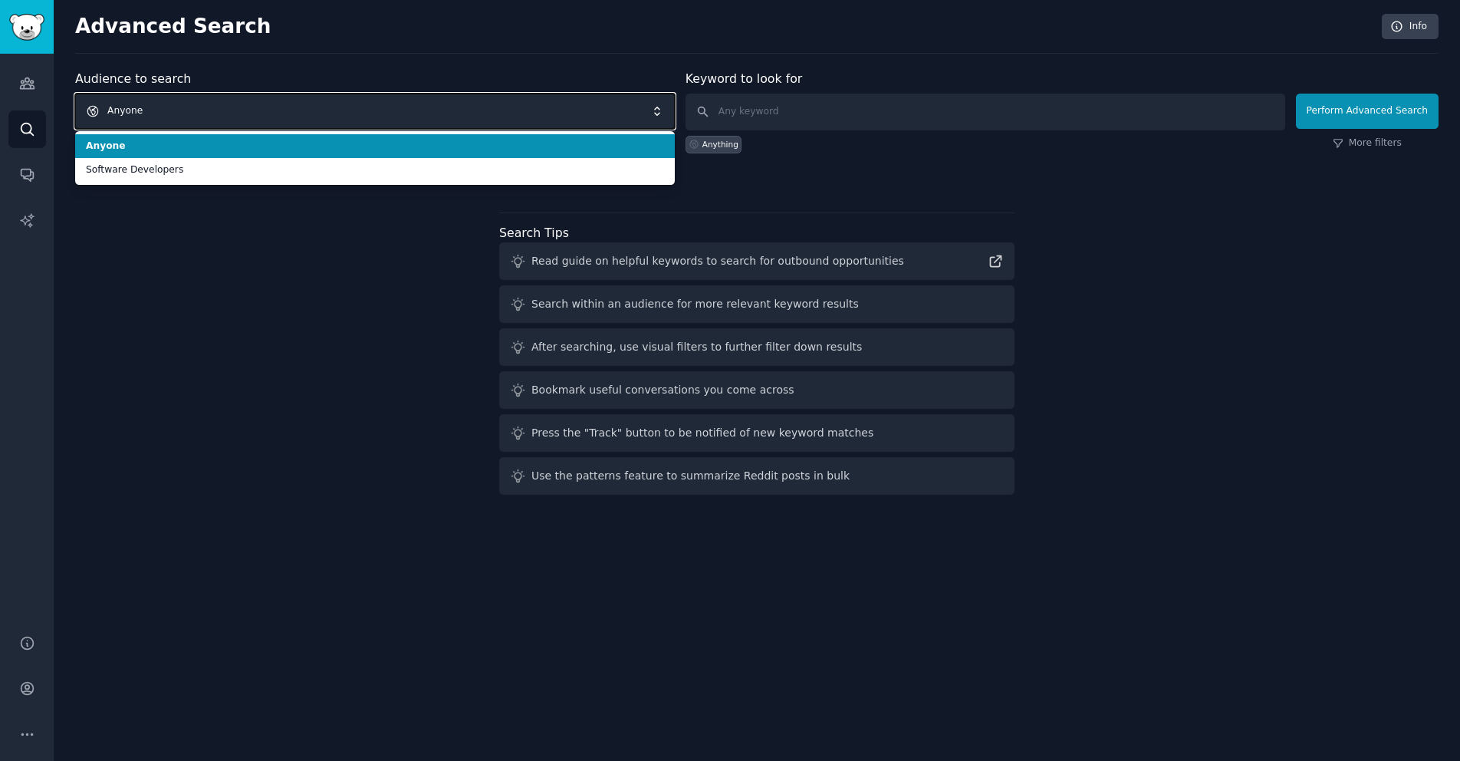
click at [406, 118] on span "Anyone" at bounding box center [375, 111] width 600 height 35
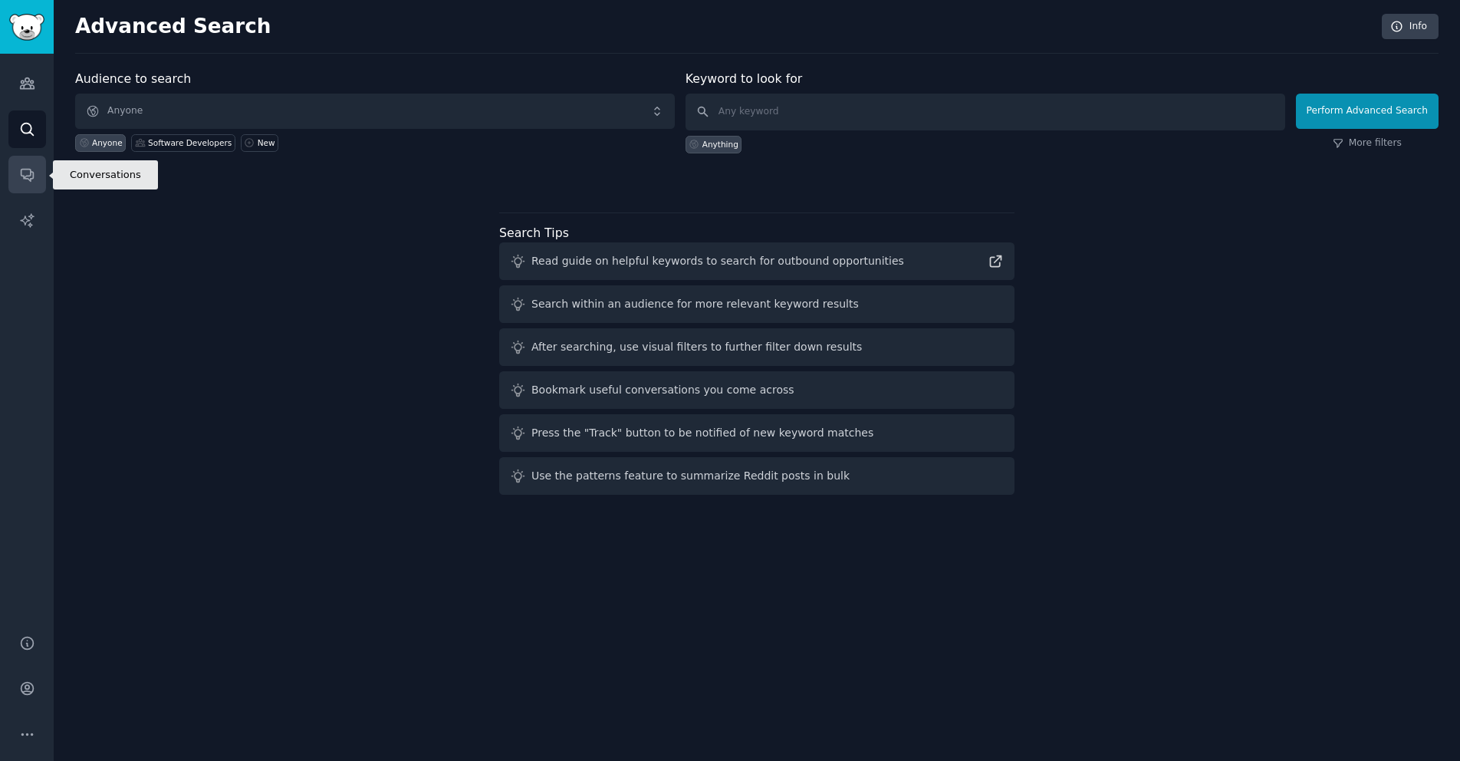
click at [25, 172] on icon "Sidebar" at bounding box center [27, 174] width 16 height 16
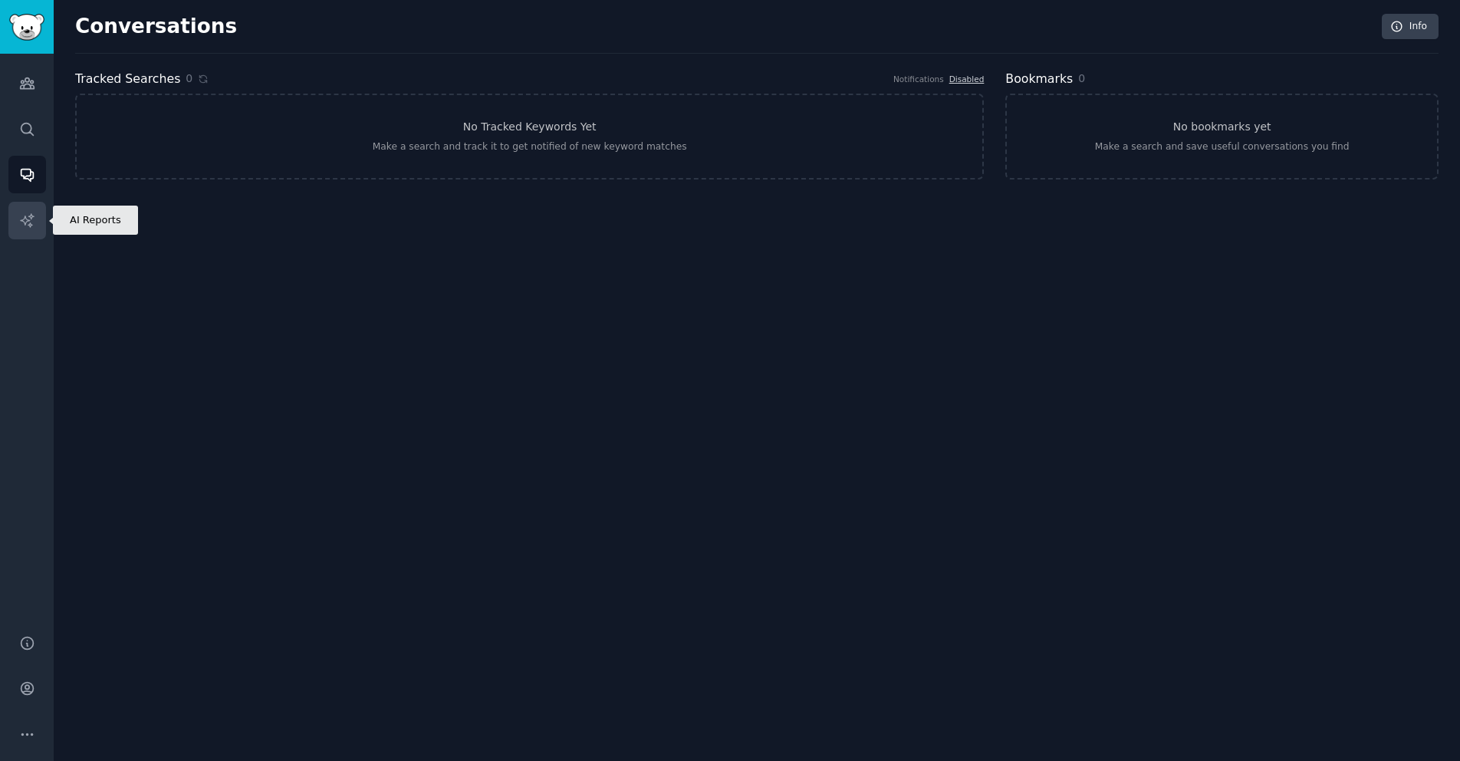
click at [28, 210] on link "AI Reports" at bounding box center [27, 221] width 38 height 38
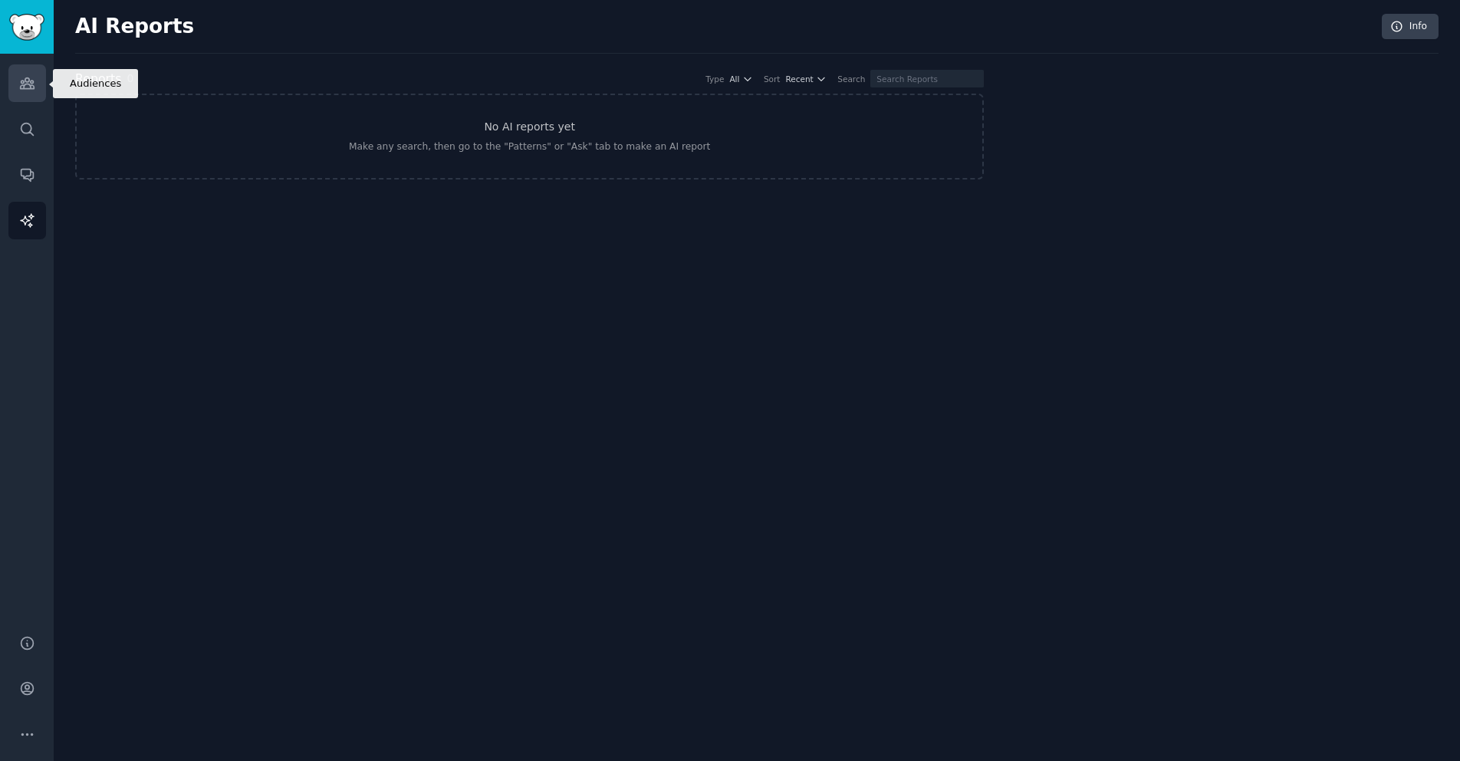
click at [34, 87] on icon "Sidebar" at bounding box center [27, 83] width 16 height 16
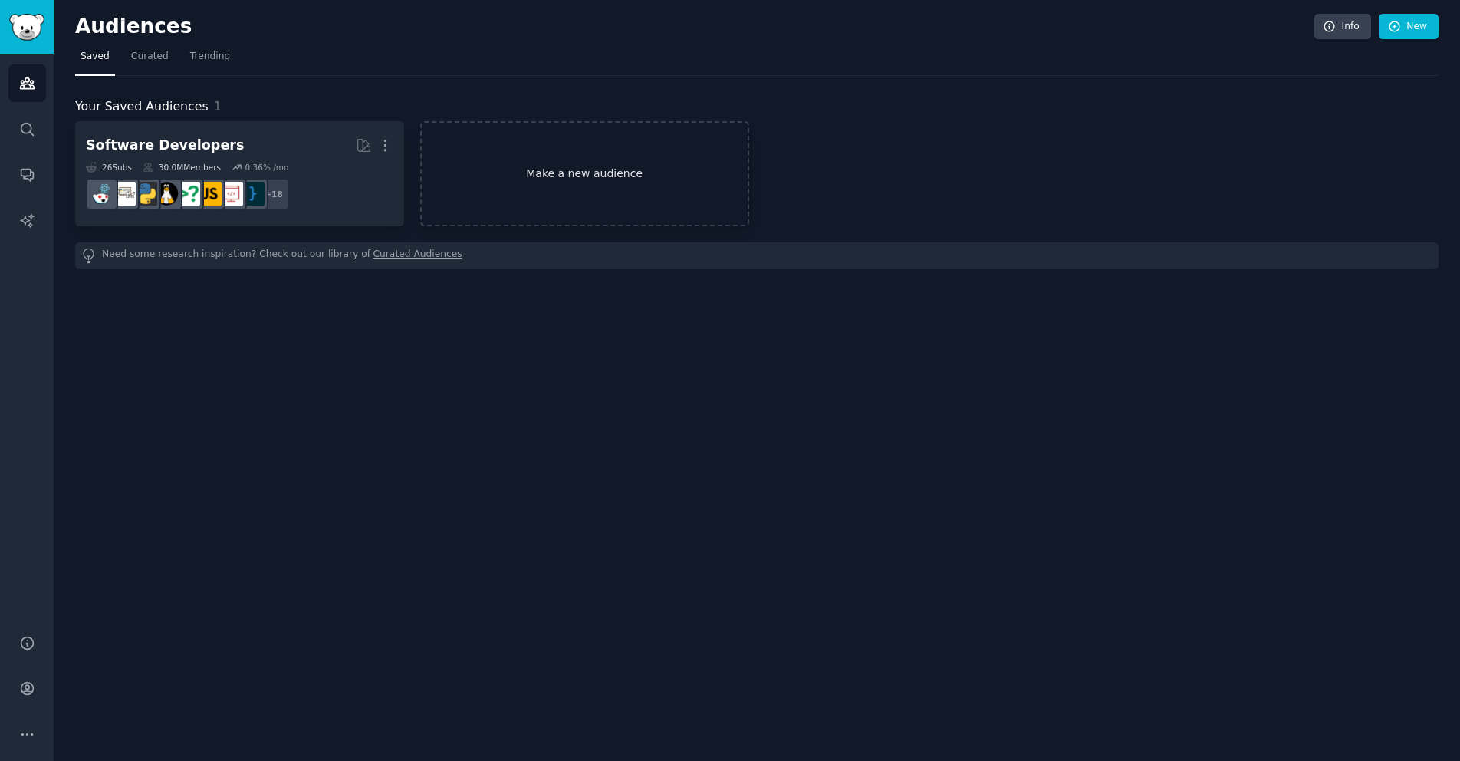
click at [493, 169] on link "Make a new audience" at bounding box center [584, 173] width 329 height 105
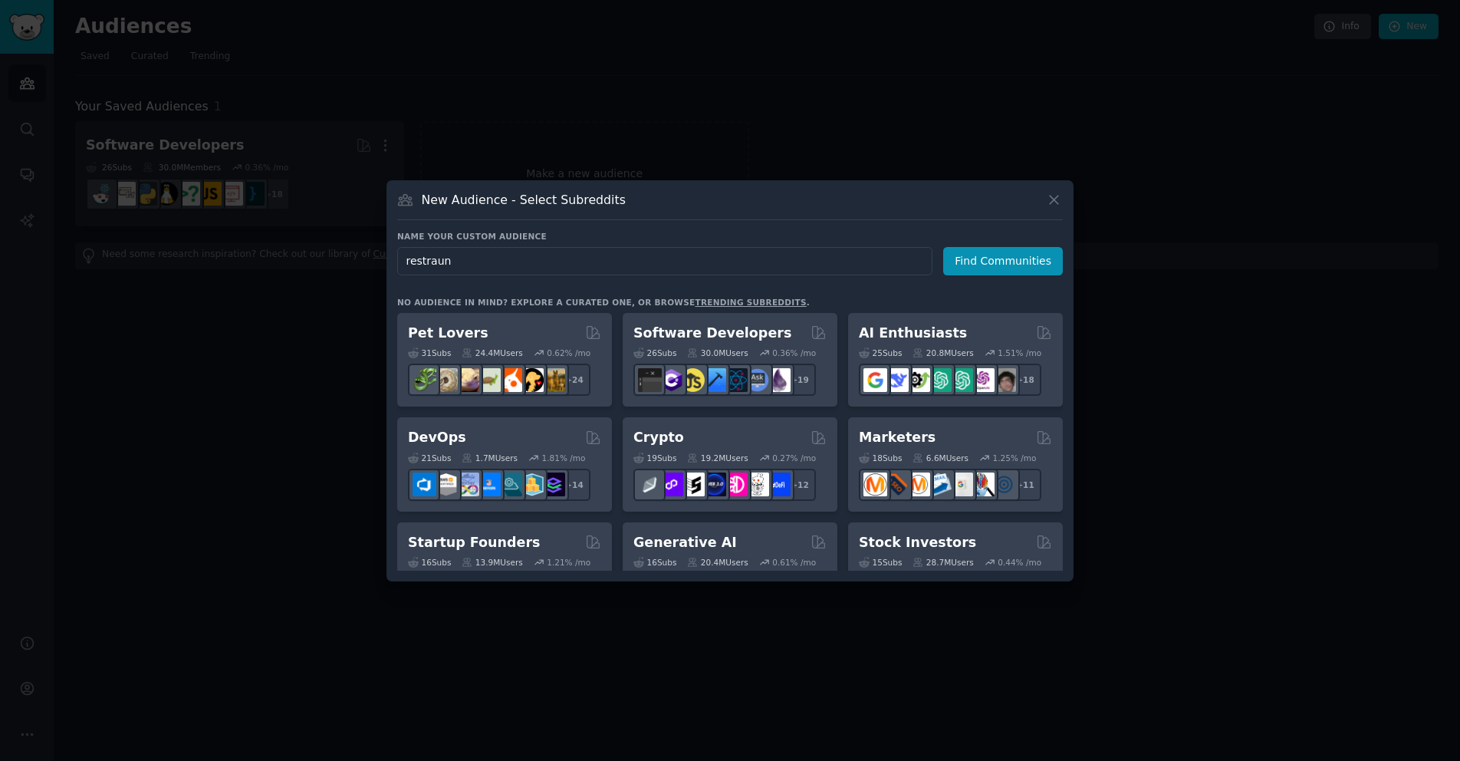
type input "restraunt"
click button "Find Communities" at bounding box center [1003, 261] width 120 height 28
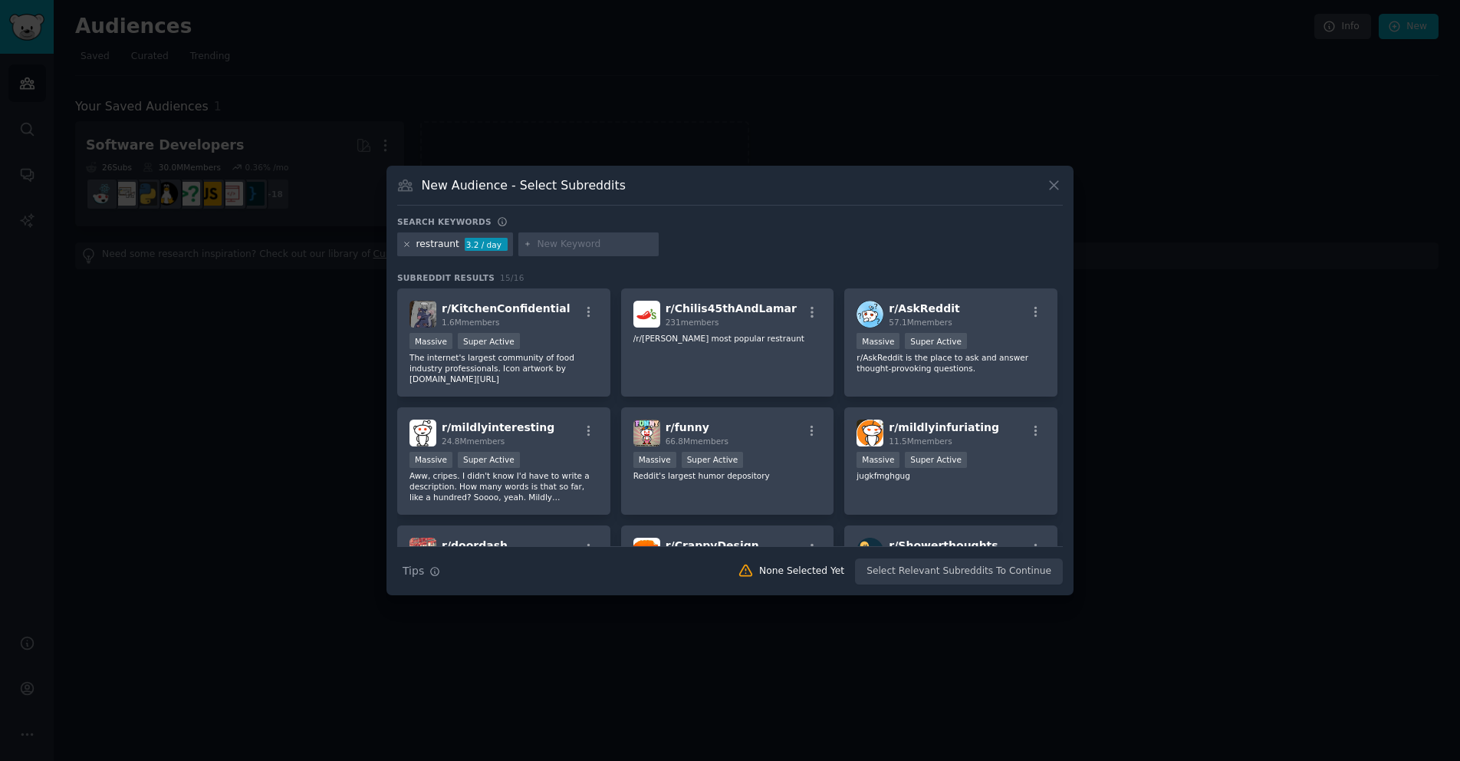
click at [404, 245] on icon at bounding box center [406, 244] width 8 height 8
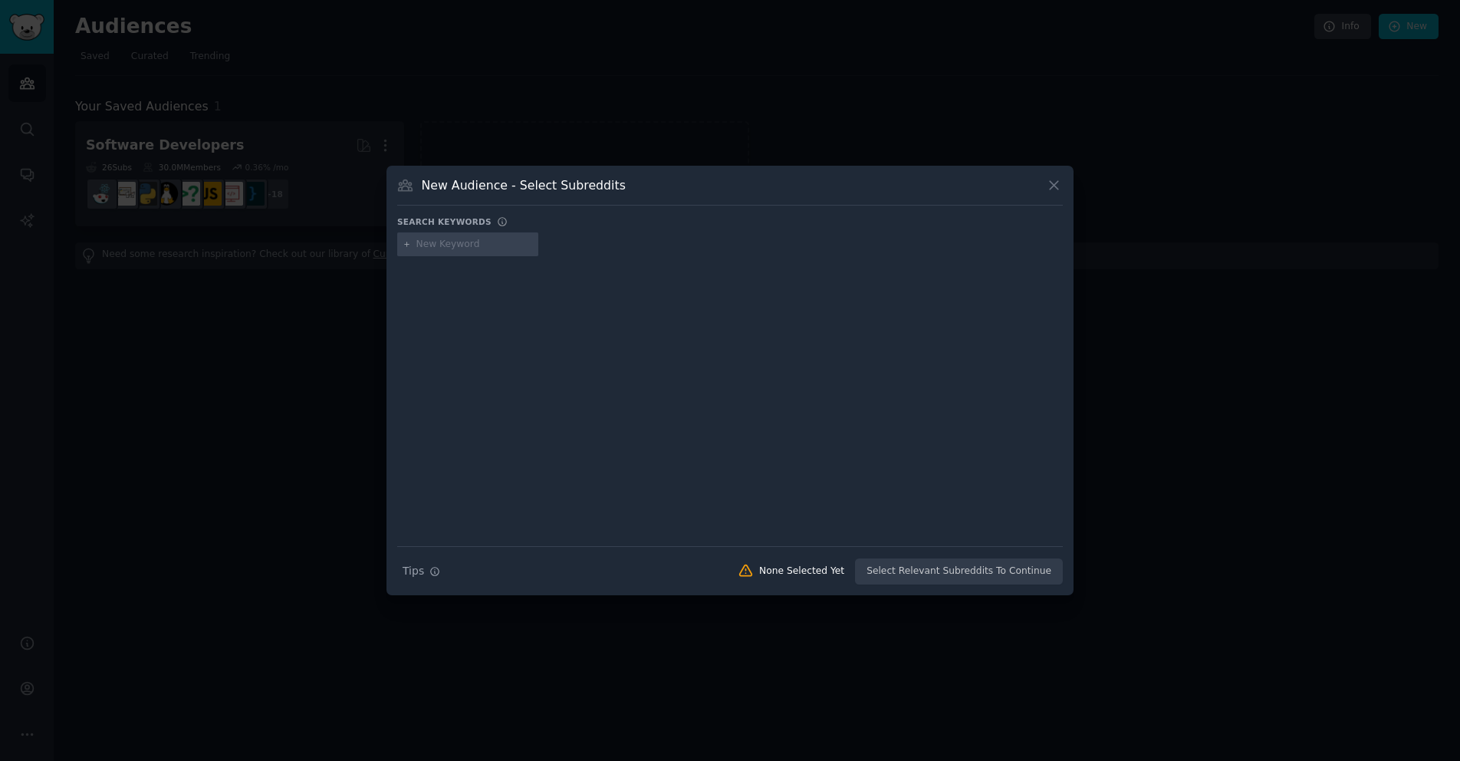
click at [488, 240] on input "text" at bounding box center [474, 245] width 117 height 14
type input "restaurant"
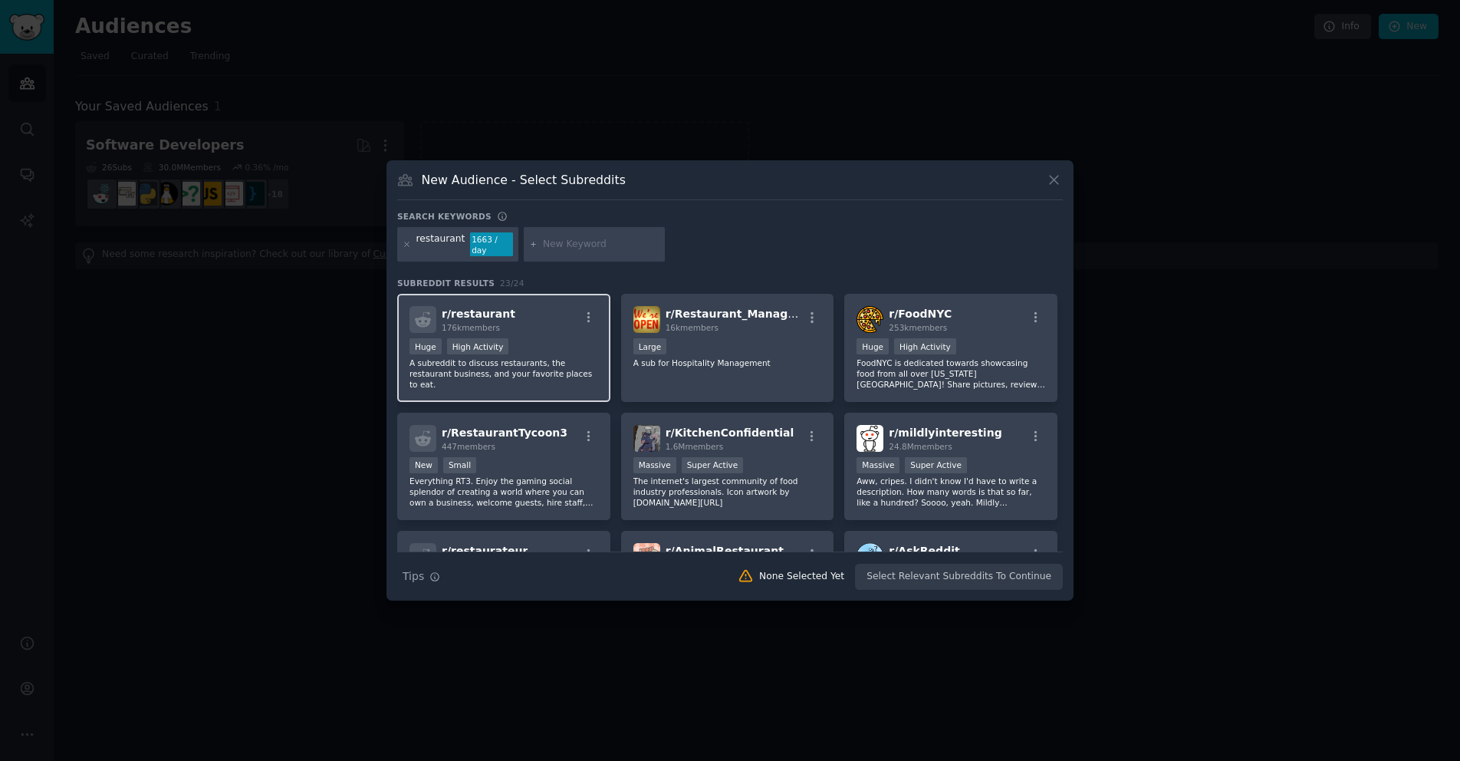
click at [490, 357] on p "A subreddit to discuss restaurants, the restaurant business, and your favorite …" at bounding box center [503, 373] width 189 height 32
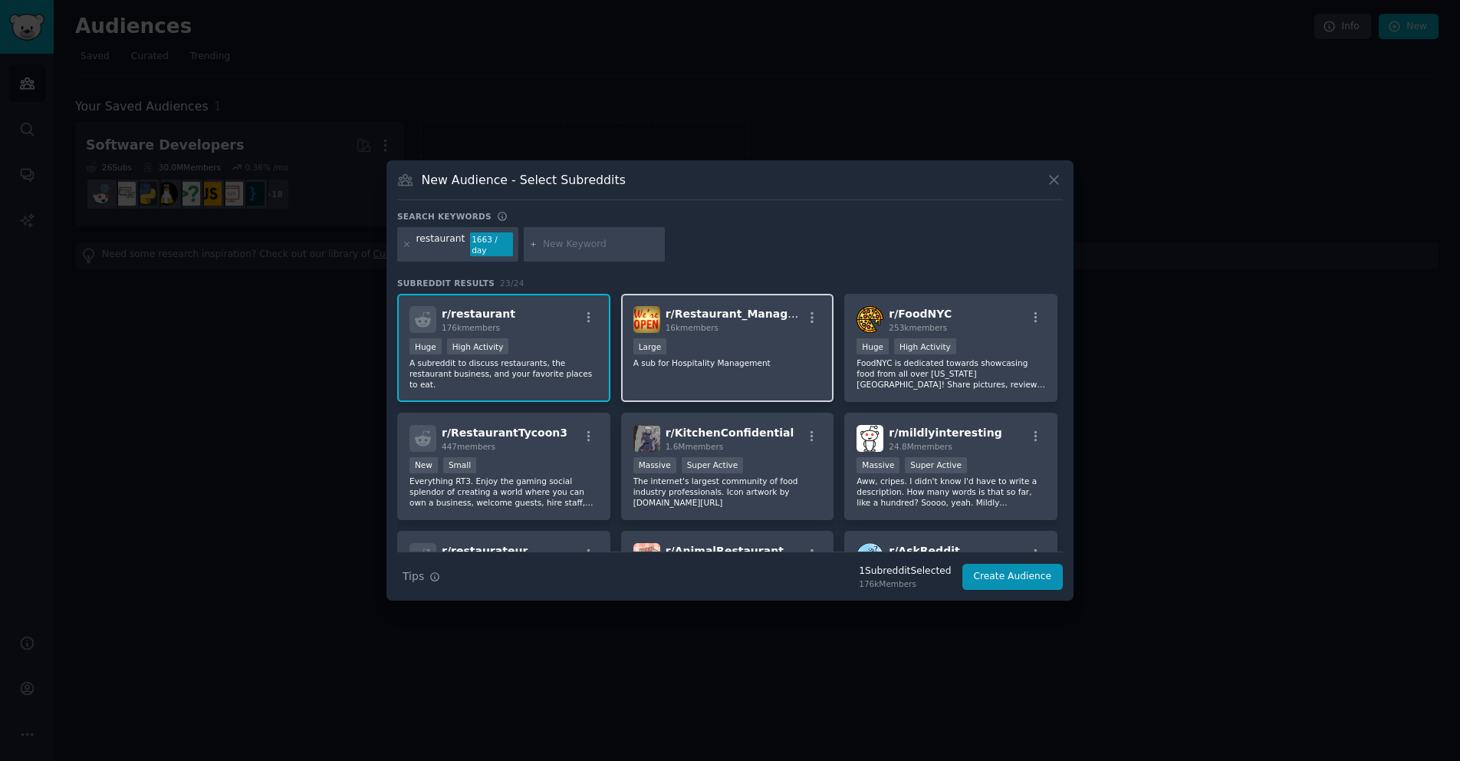
click at [733, 365] on div "r/ Restaurant_Managers 16k members 10,000 - 100,000 members Large A sub for Hos…" at bounding box center [727, 348] width 213 height 108
click at [1017, 570] on button "Create Audience" at bounding box center [1012, 576] width 101 height 26
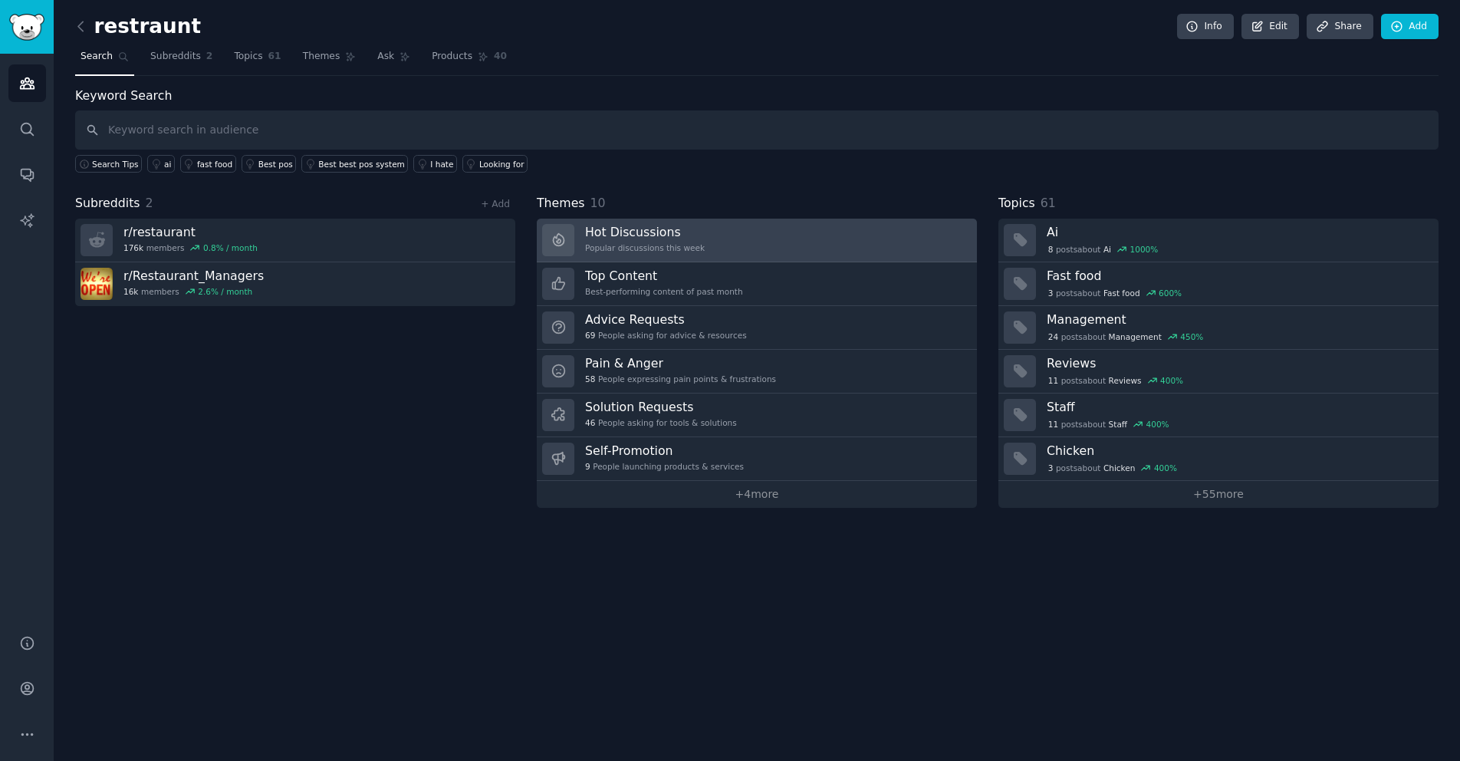
click at [675, 239] on h3 "Hot Discussions" at bounding box center [645, 232] width 120 height 16
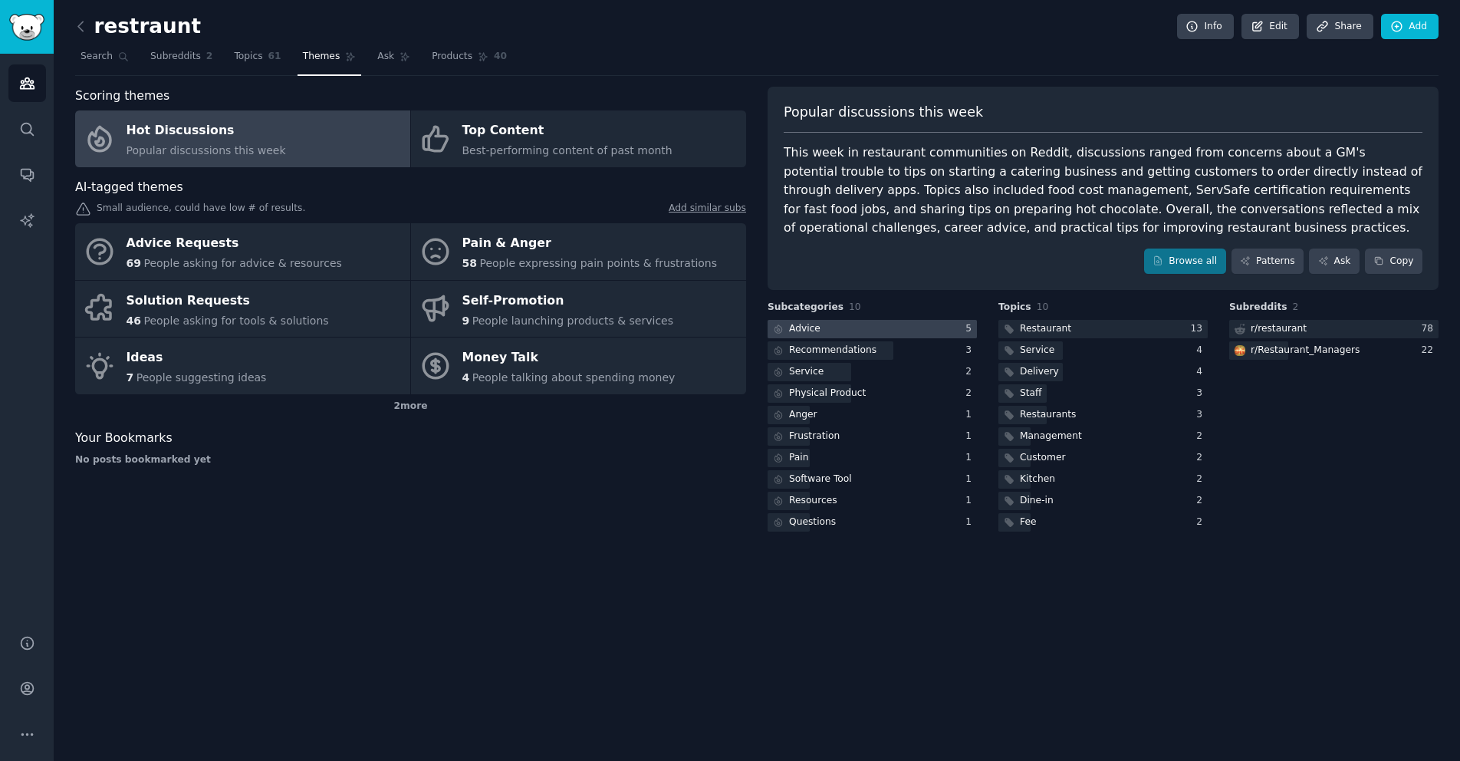
click at [859, 325] on div at bounding box center [871, 329] width 209 height 19
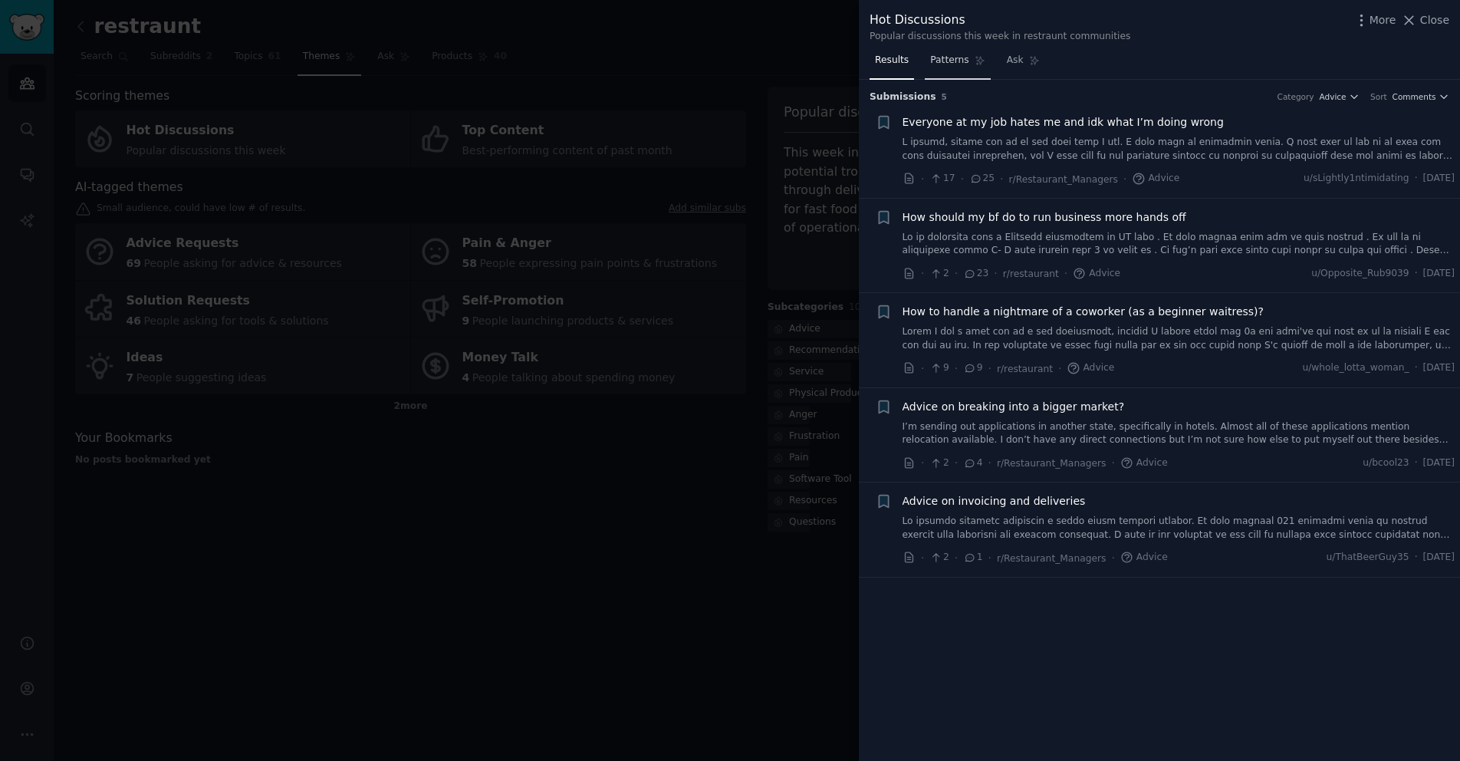
click at [932, 64] on span "Patterns" at bounding box center [949, 61] width 38 height 14
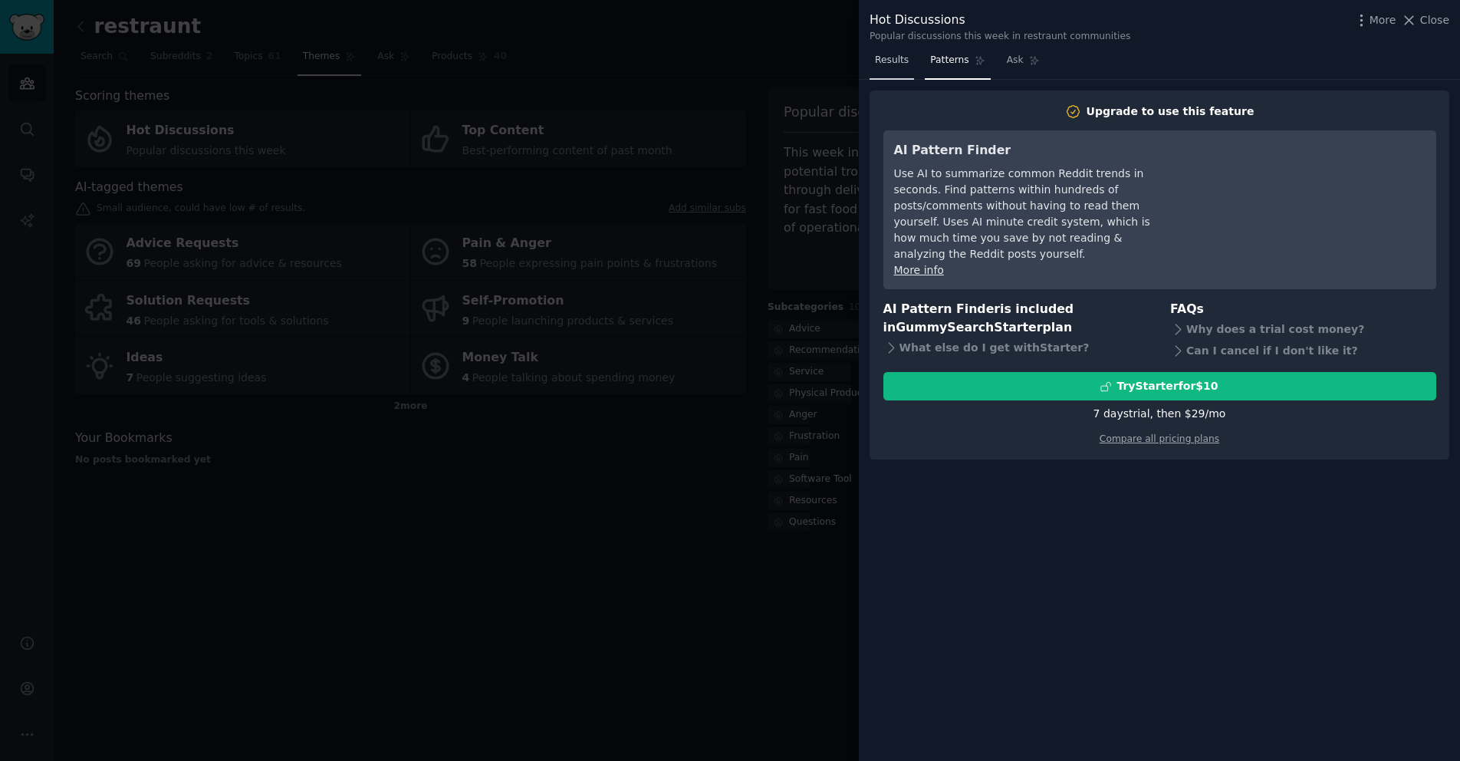
click at [891, 65] on span "Results" at bounding box center [892, 61] width 34 height 14
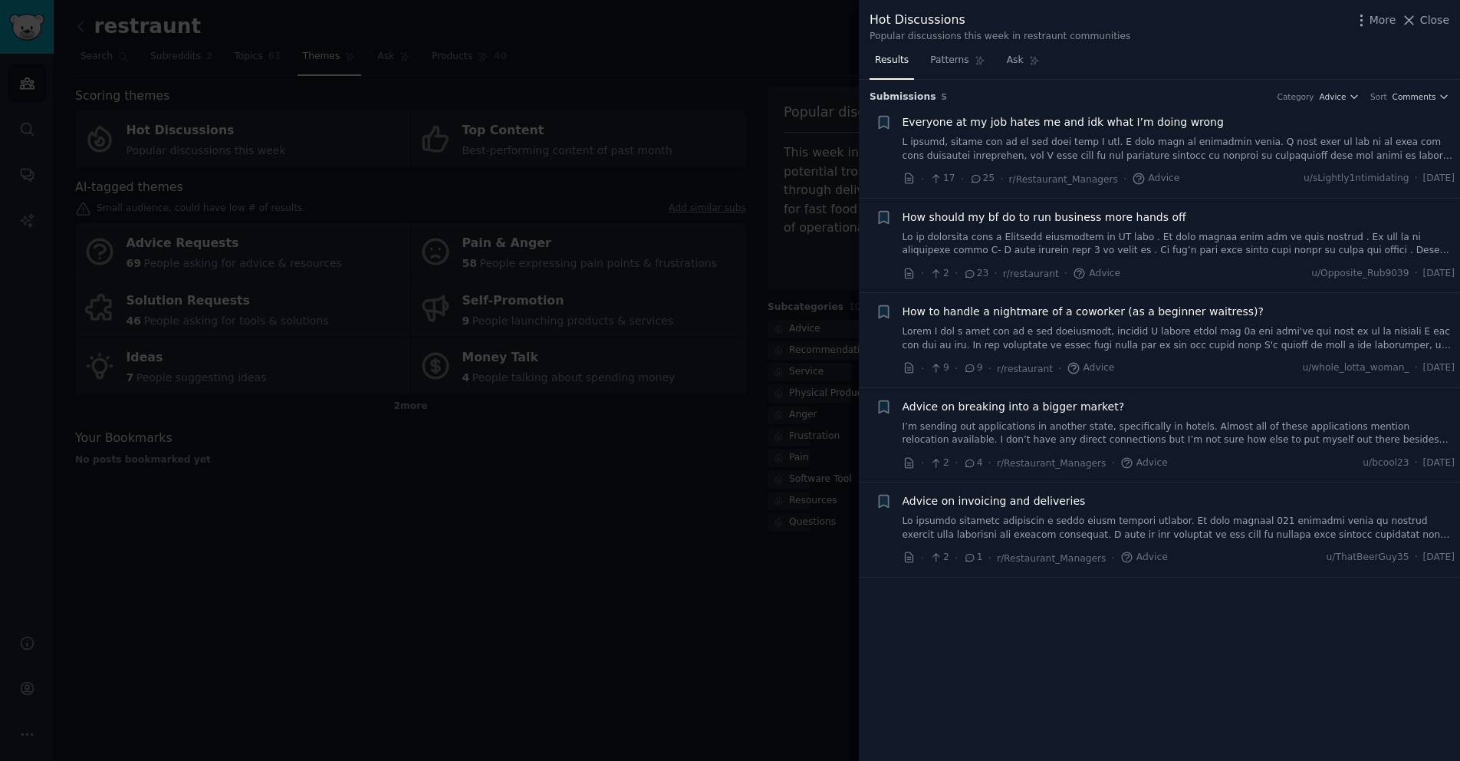
click at [699, 414] on div at bounding box center [730, 380] width 1460 height 761
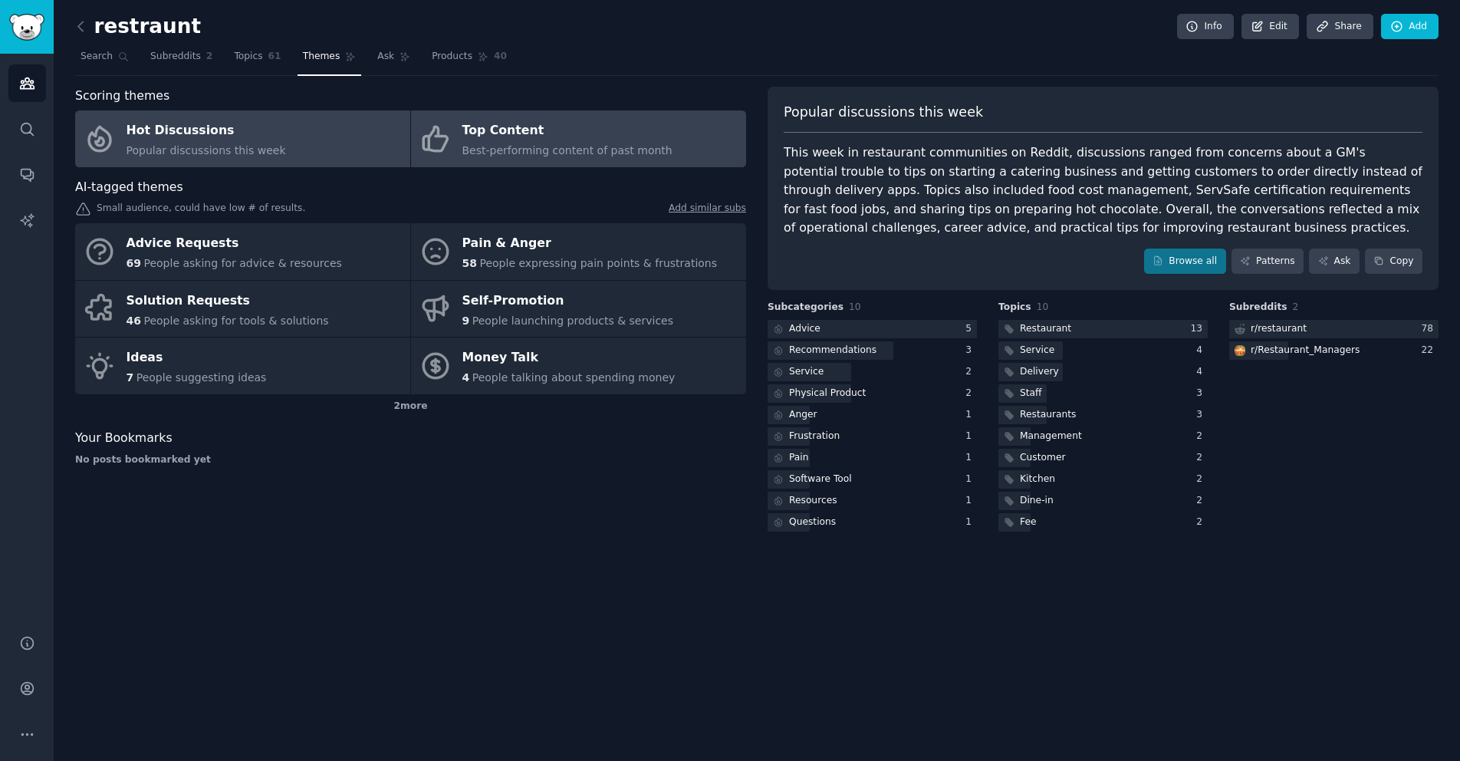
click at [615, 158] on div "Best-performing content of past month" at bounding box center [567, 151] width 210 height 16
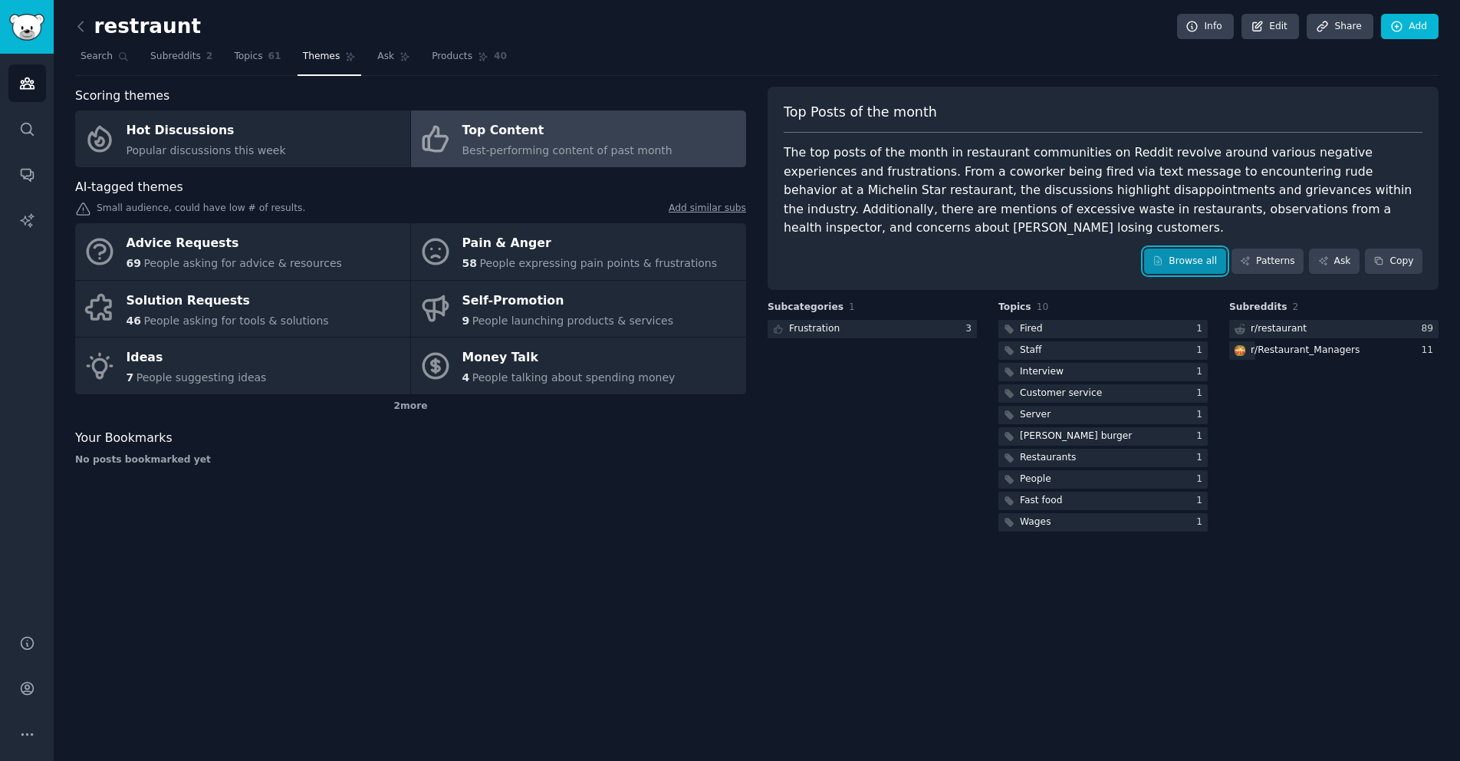
click at [1207, 248] on link "Browse all" at bounding box center [1185, 261] width 82 height 26
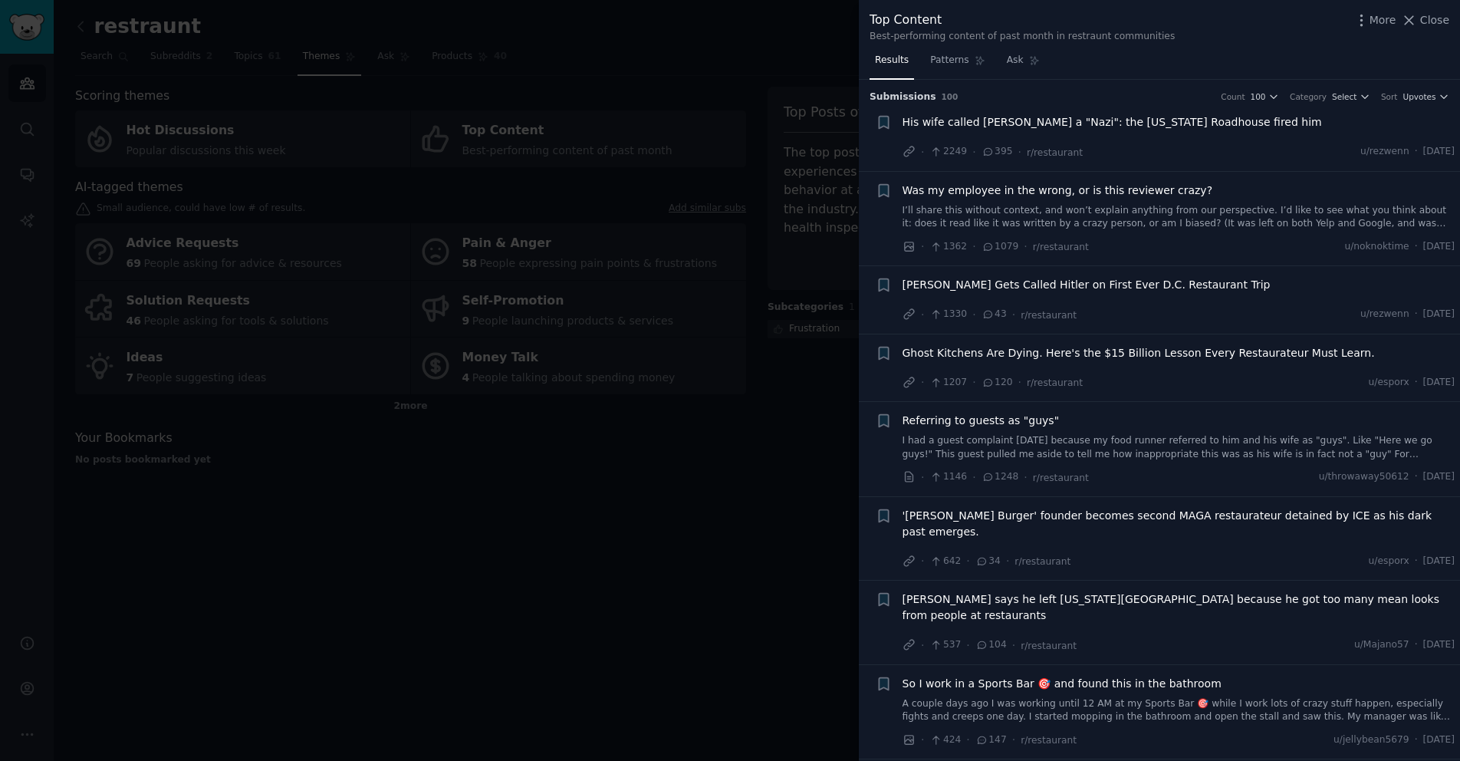
click at [746, 505] on div at bounding box center [730, 380] width 1460 height 761
